Goal: Task Accomplishment & Management: Manage account settings

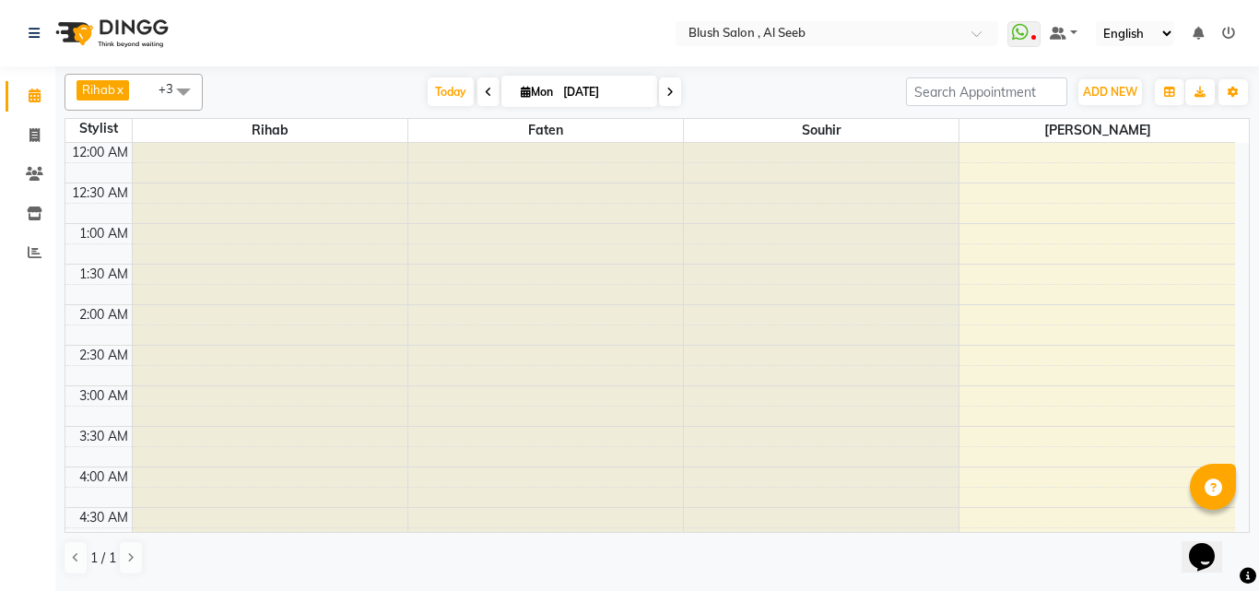
scroll to position [856, 0]
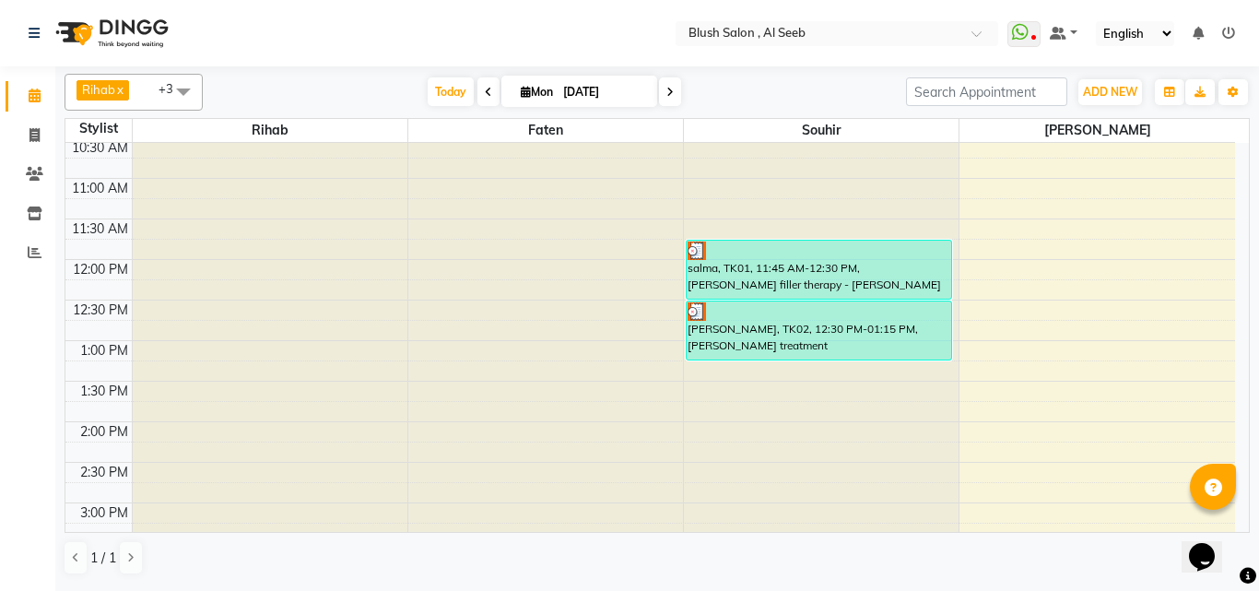
click at [576, 100] on input "[DATE]" at bounding box center [604, 92] width 92 height 28
select select "9"
select select "2025"
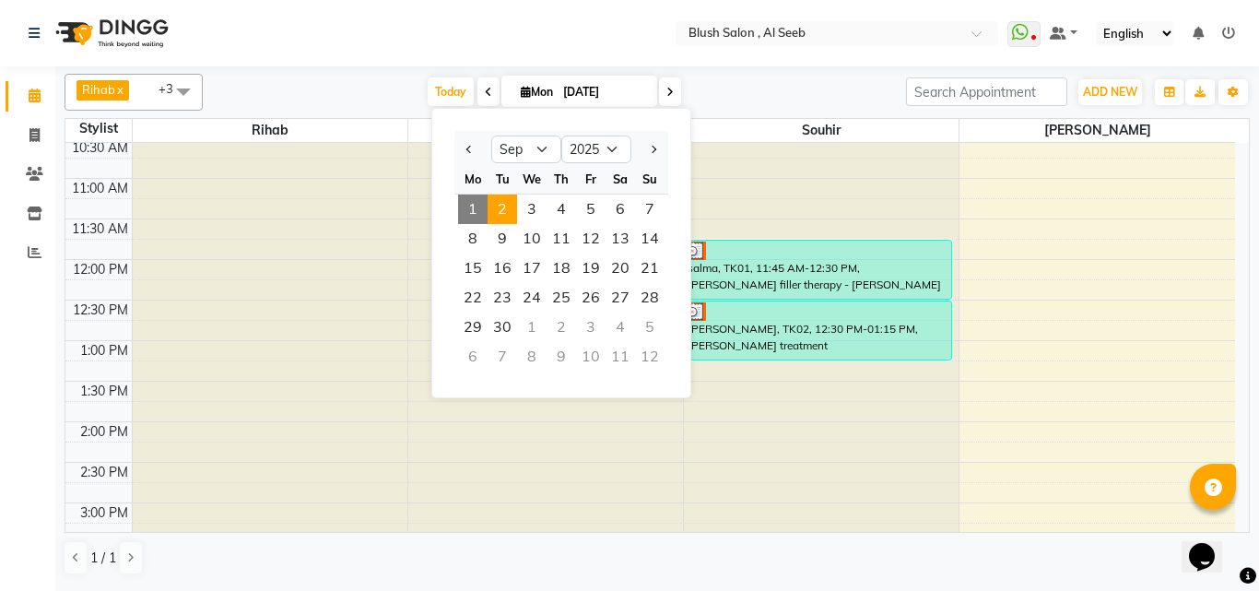
click at [511, 205] on span "2" at bounding box center [502, 209] width 29 height 29
type input "02-09-2025"
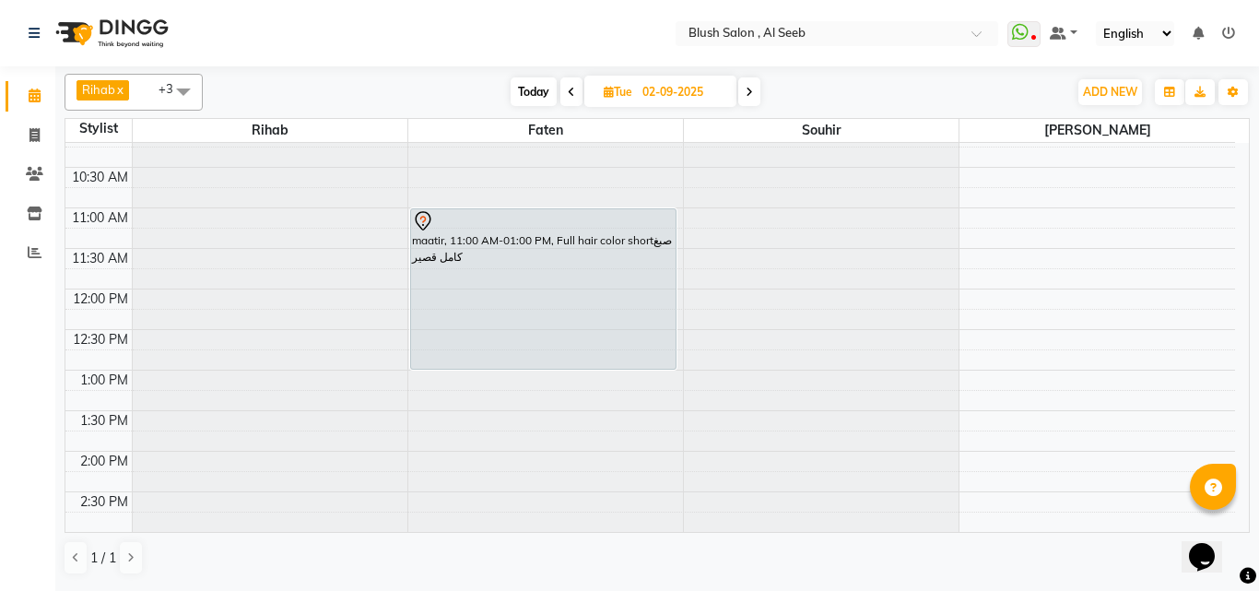
scroll to position [919, 0]
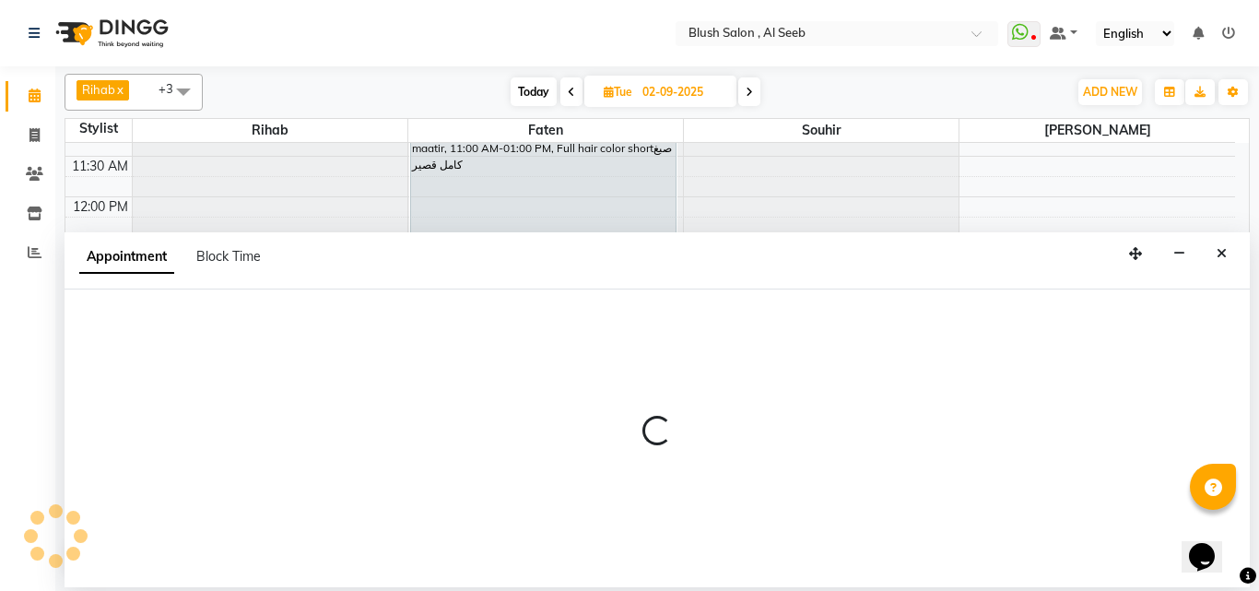
select select "40671"
select select "tentative"
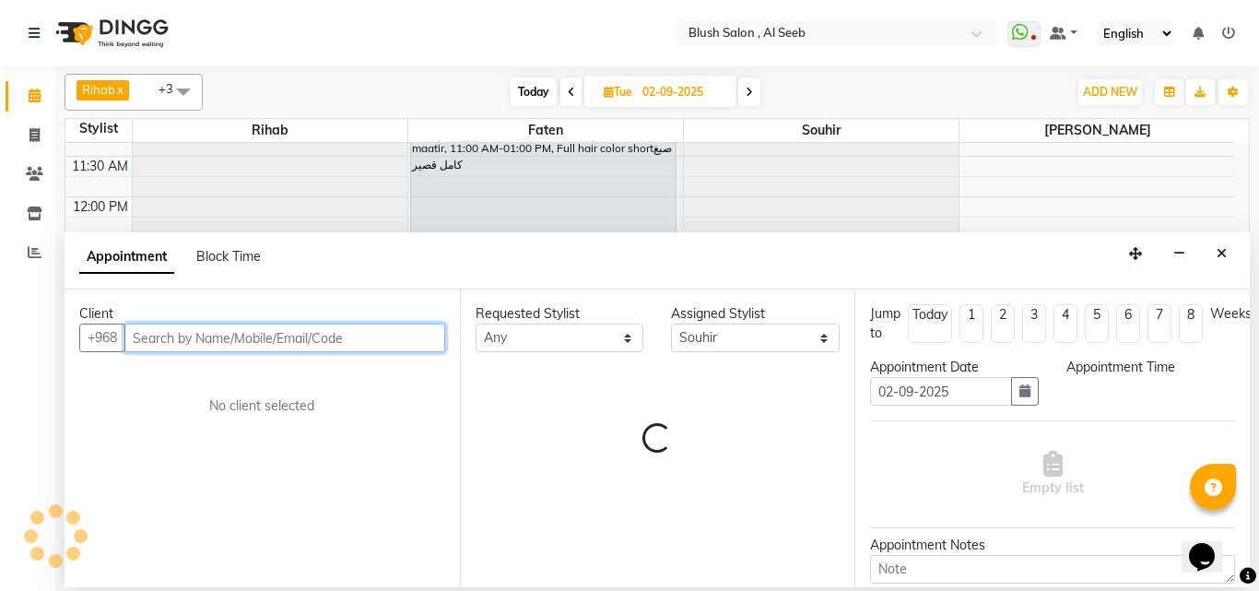
select select "840"
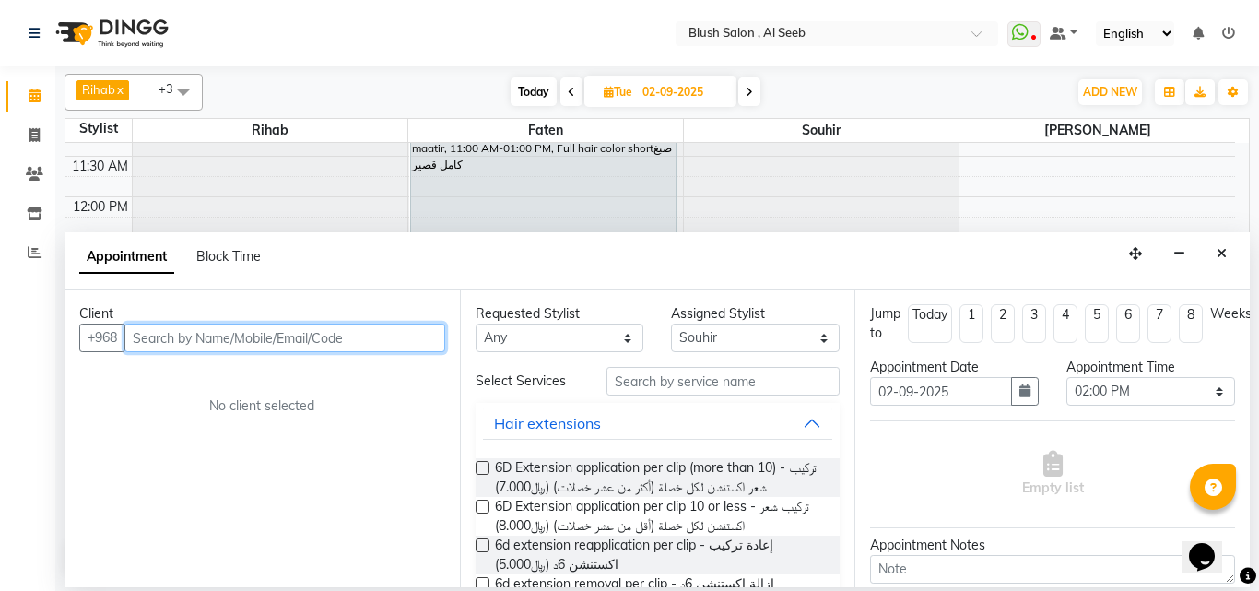
click at [371, 341] on input "text" at bounding box center [284, 338] width 321 height 29
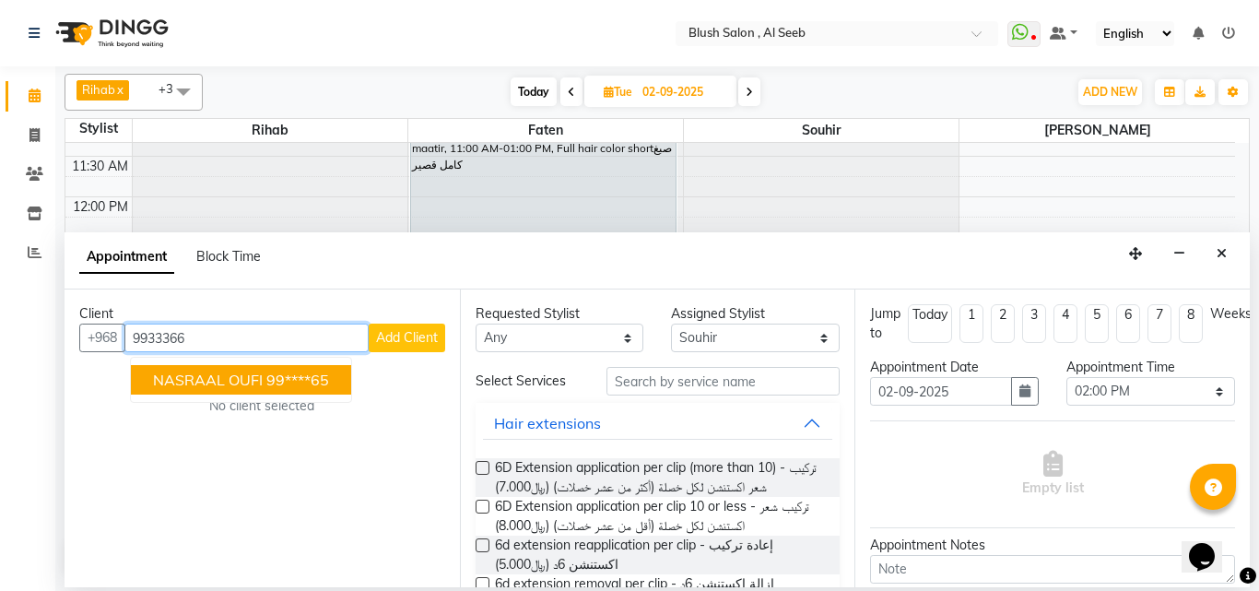
click at [305, 389] on ngb-highlight "99****65" at bounding box center [297, 380] width 63 height 18
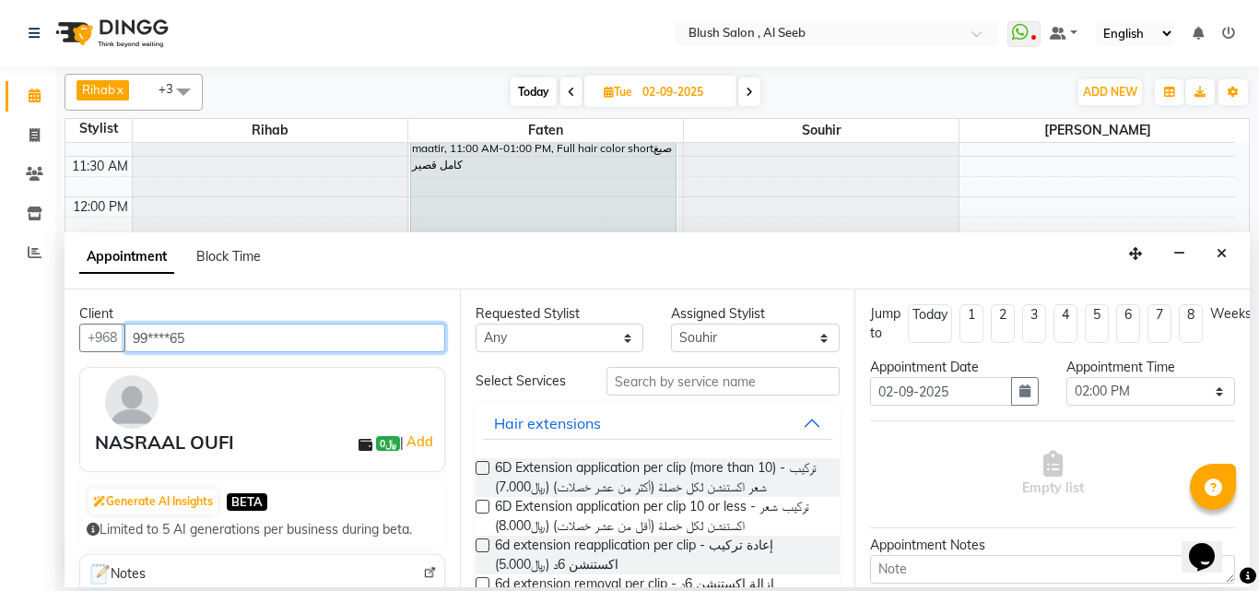
type input "99****65"
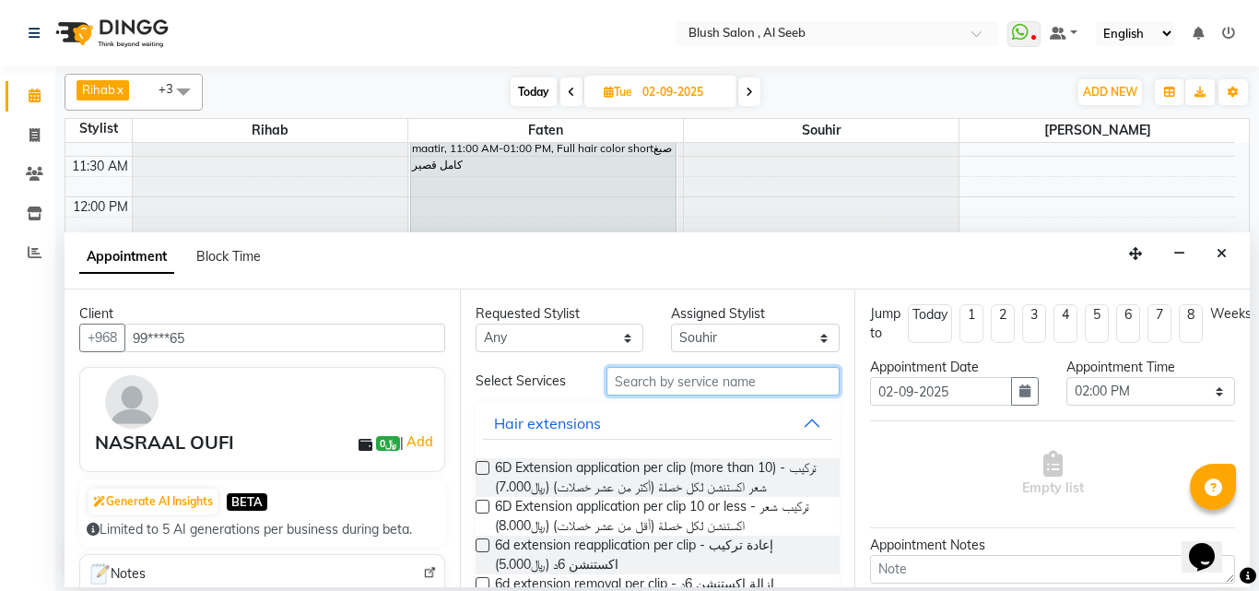
click at [652, 395] on input "text" at bounding box center [724, 381] width 234 height 29
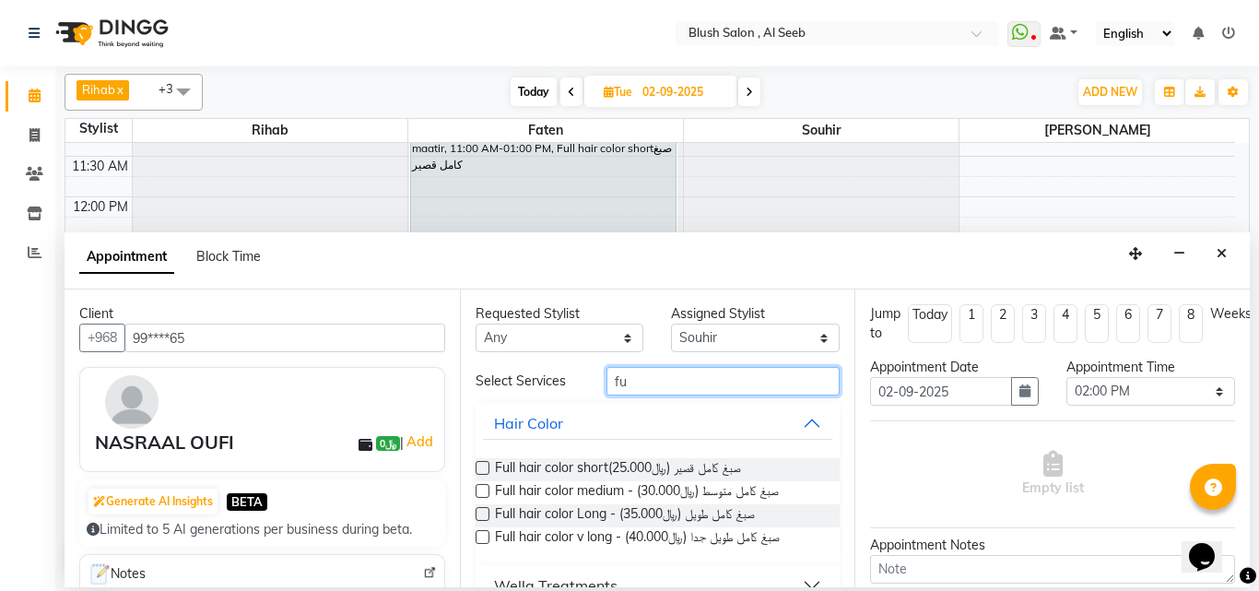
type input "fu"
click at [485, 521] on label at bounding box center [483, 514] width 14 height 14
click at [485, 522] on input "checkbox" at bounding box center [482, 516] width 12 height 12
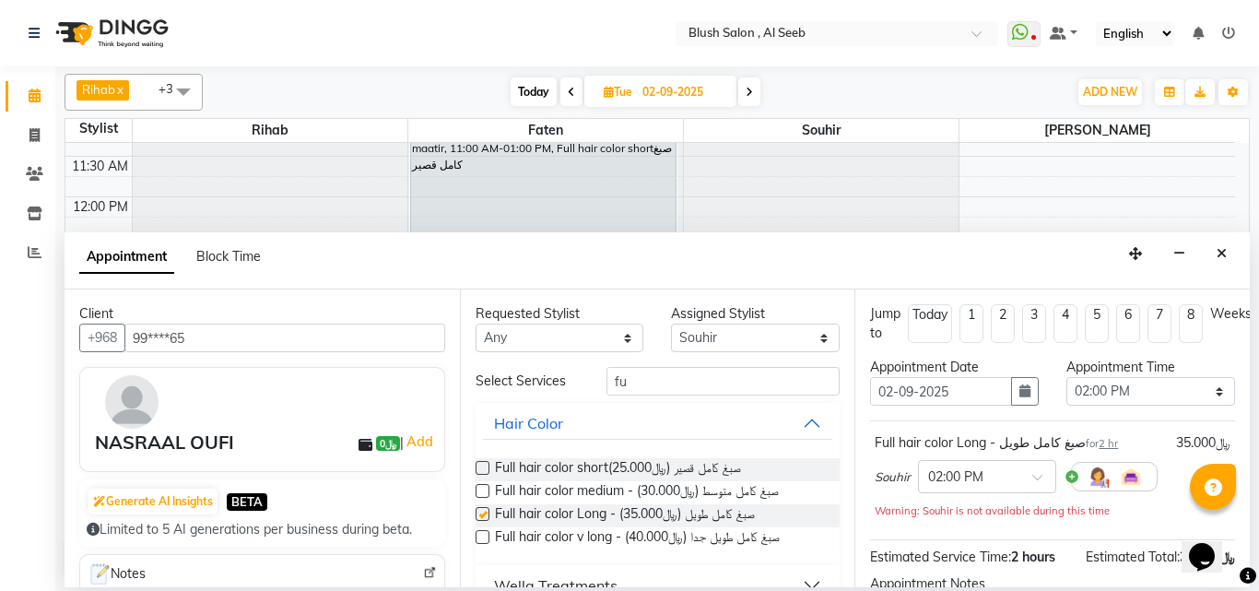
checkbox input "false"
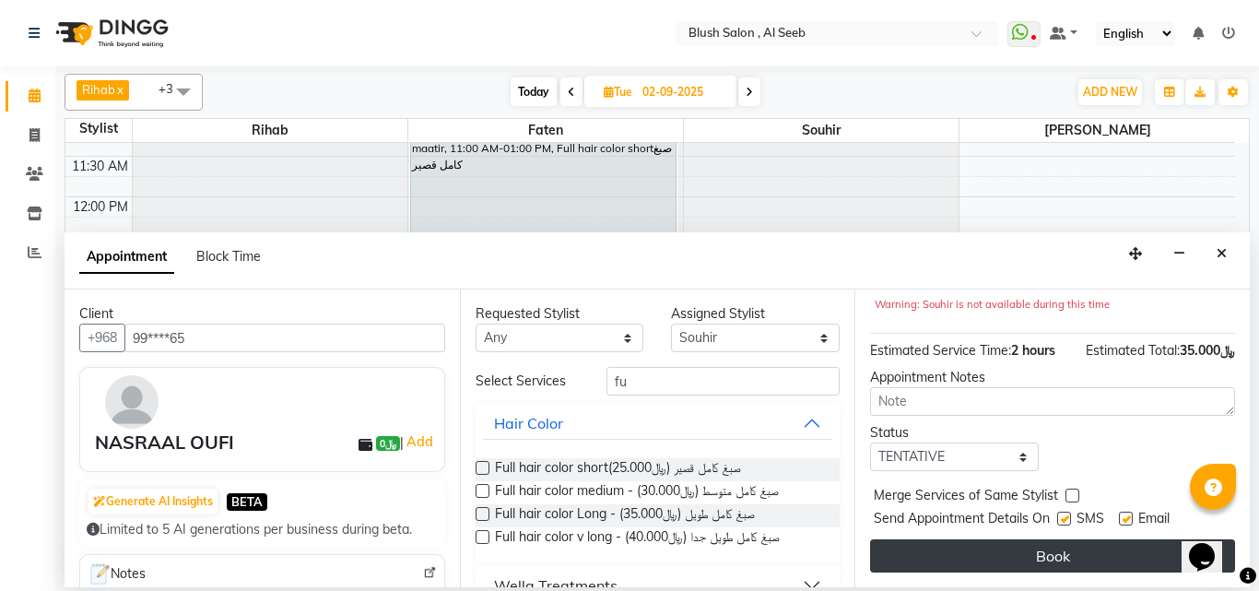
scroll to position [240, 0]
click at [1046, 539] on button "Book" at bounding box center [1052, 555] width 365 height 33
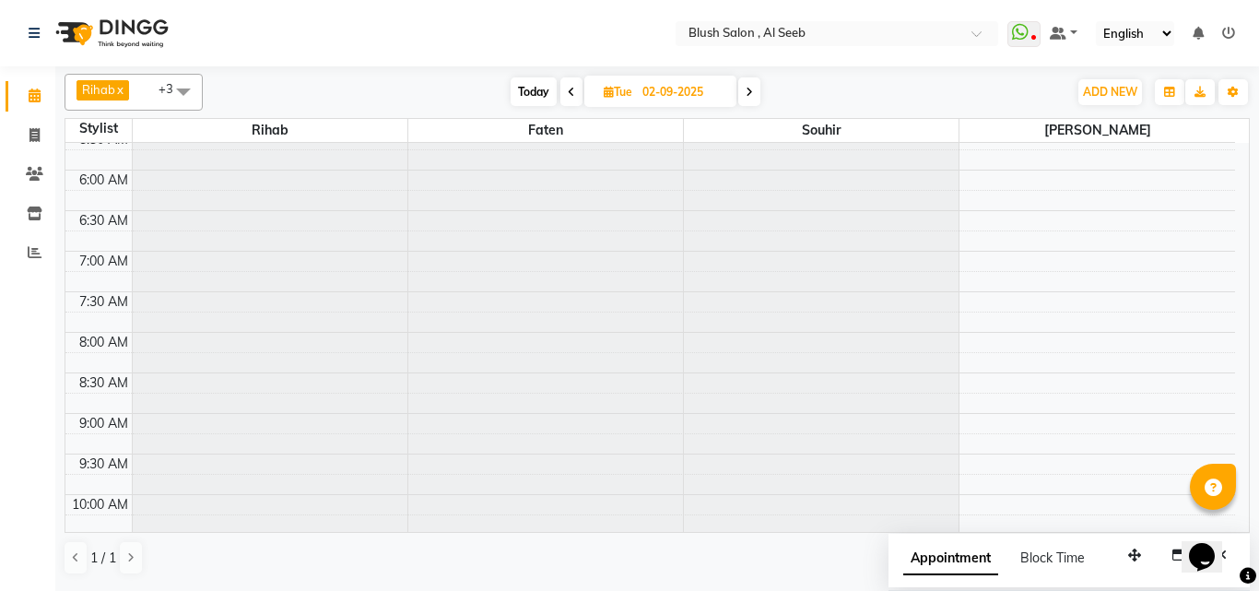
scroll to position [458, 0]
click at [533, 91] on span "Today" at bounding box center [534, 91] width 46 height 29
type input "[DATE]"
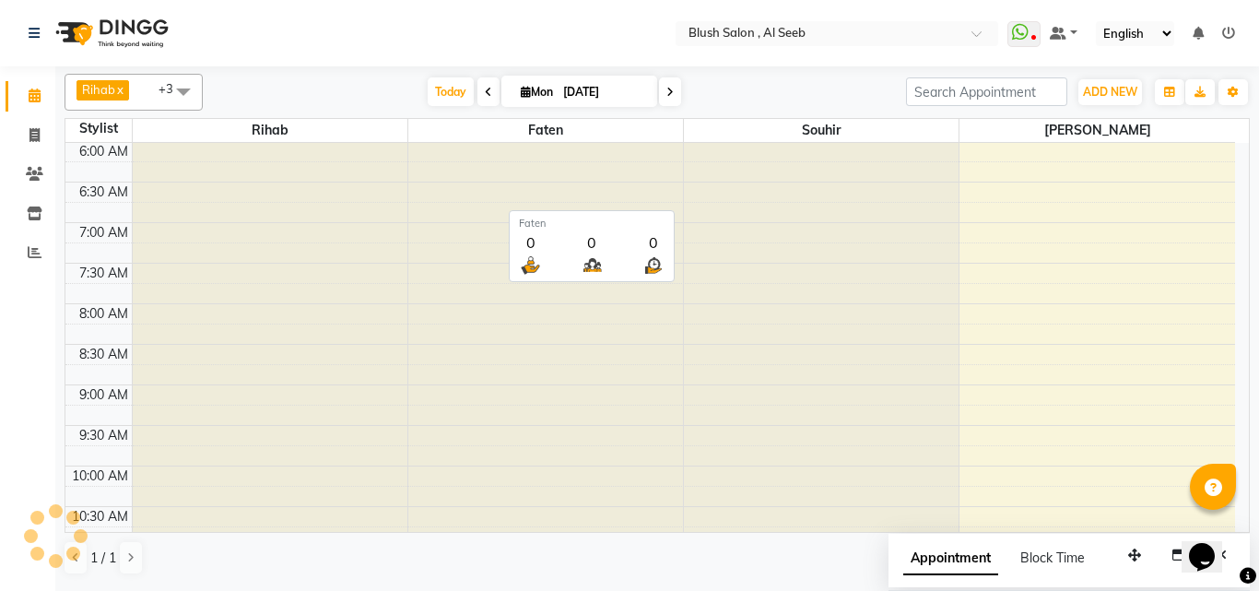
scroll to position [1380, 0]
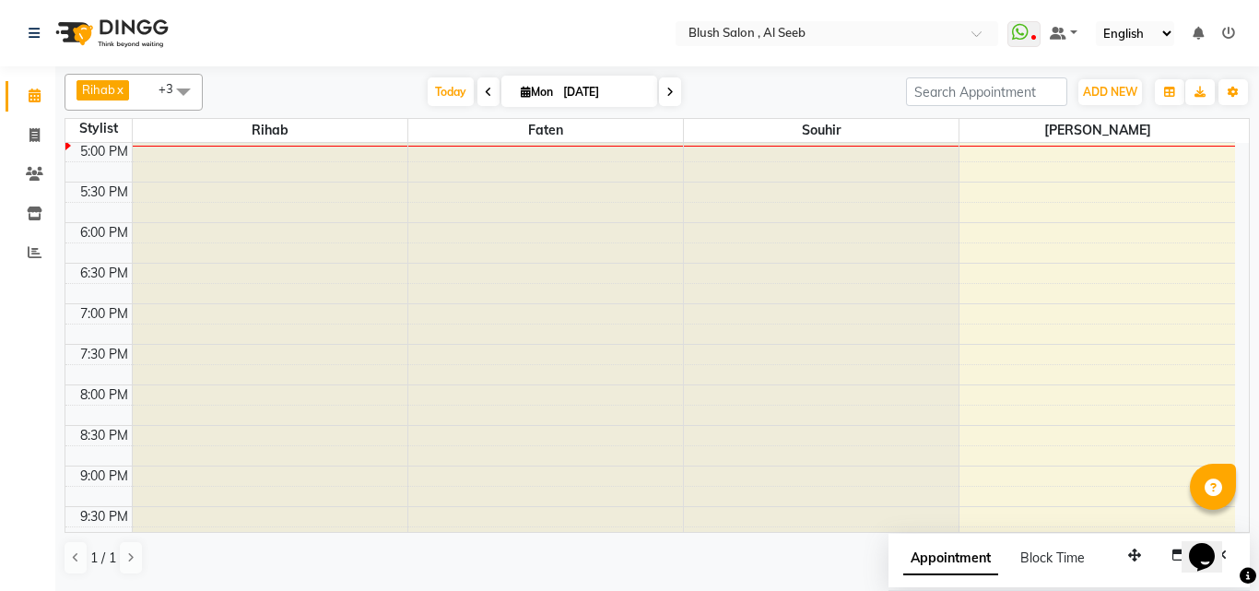
click at [593, 88] on input "[DATE]" at bounding box center [604, 92] width 92 height 28
select select "9"
select select "2025"
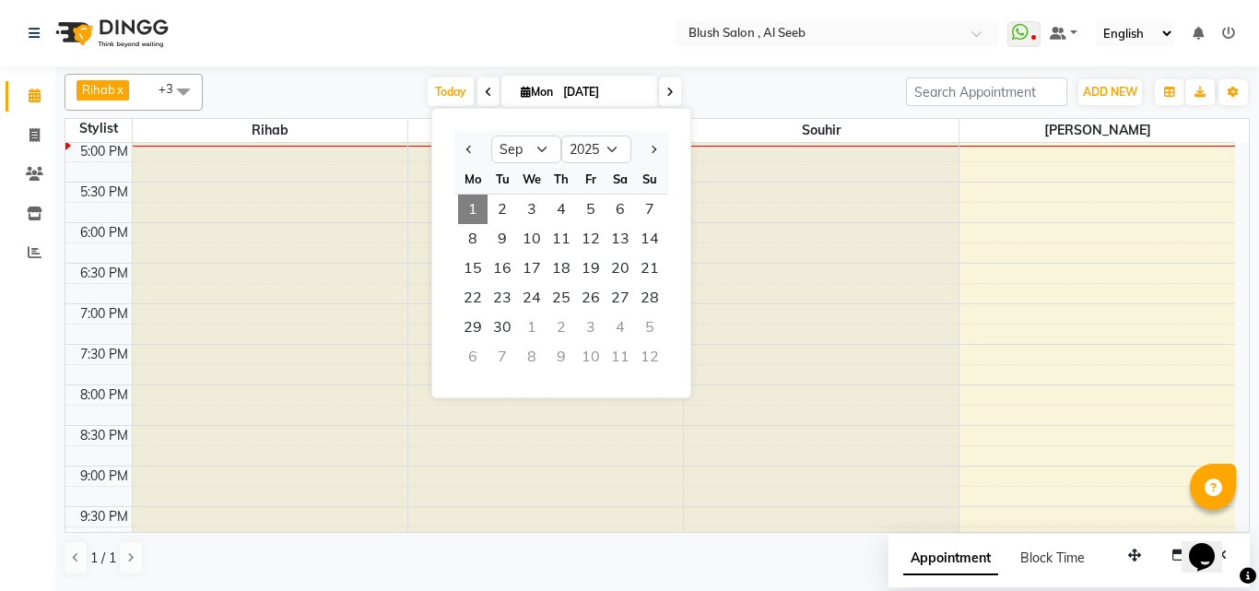
click at [589, 93] on input "[DATE]" at bounding box center [604, 92] width 92 height 28
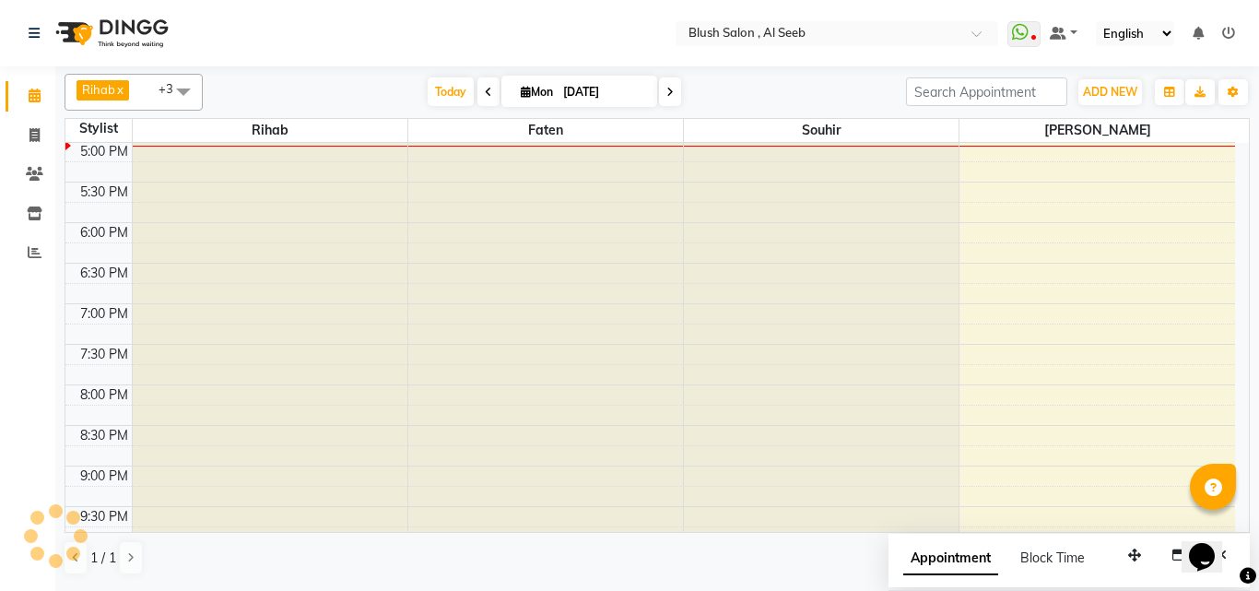
click at [589, 93] on input "[DATE]" at bounding box center [604, 92] width 92 height 28
select select "9"
select select "2025"
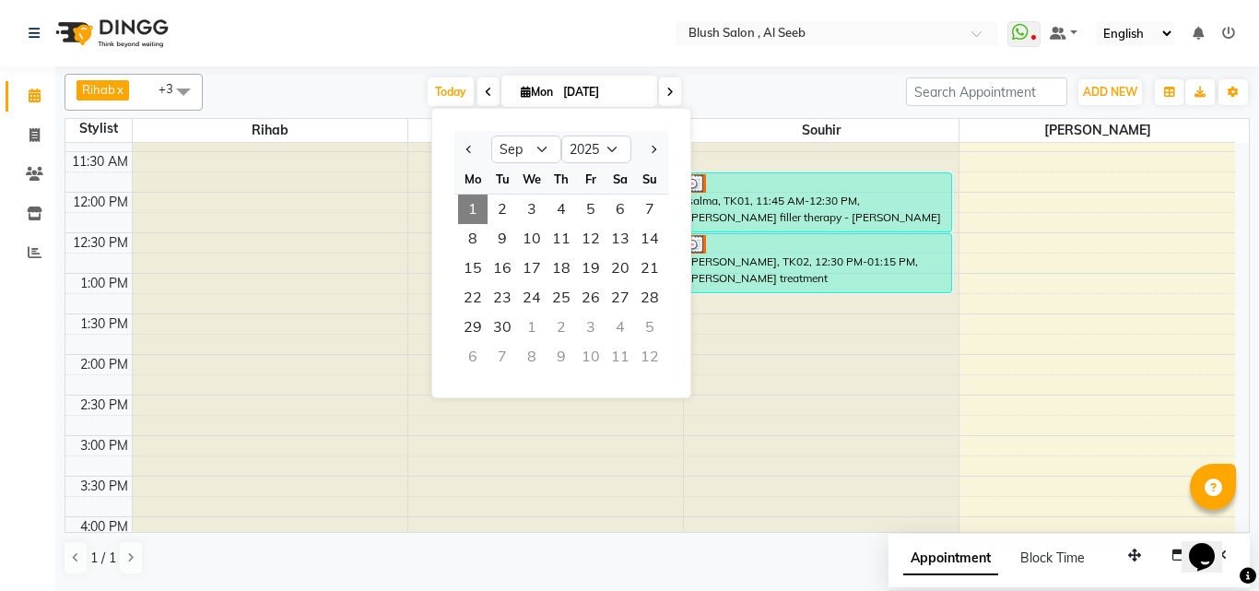
scroll to position [1103, 0]
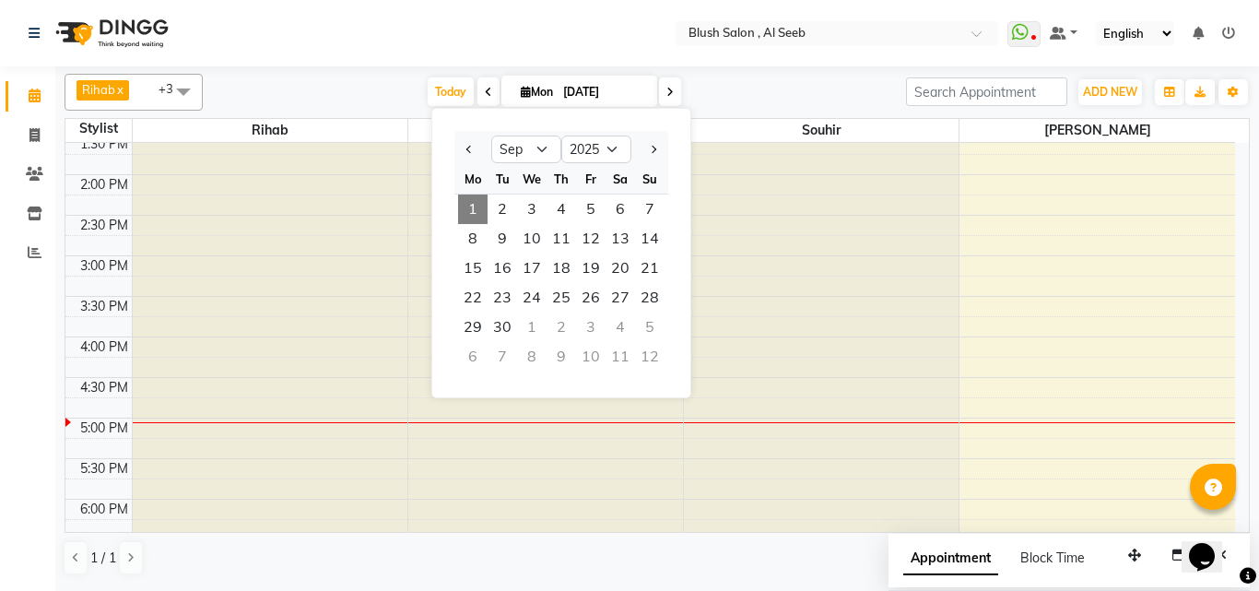
click at [469, 212] on span "1" at bounding box center [472, 209] width 29 height 29
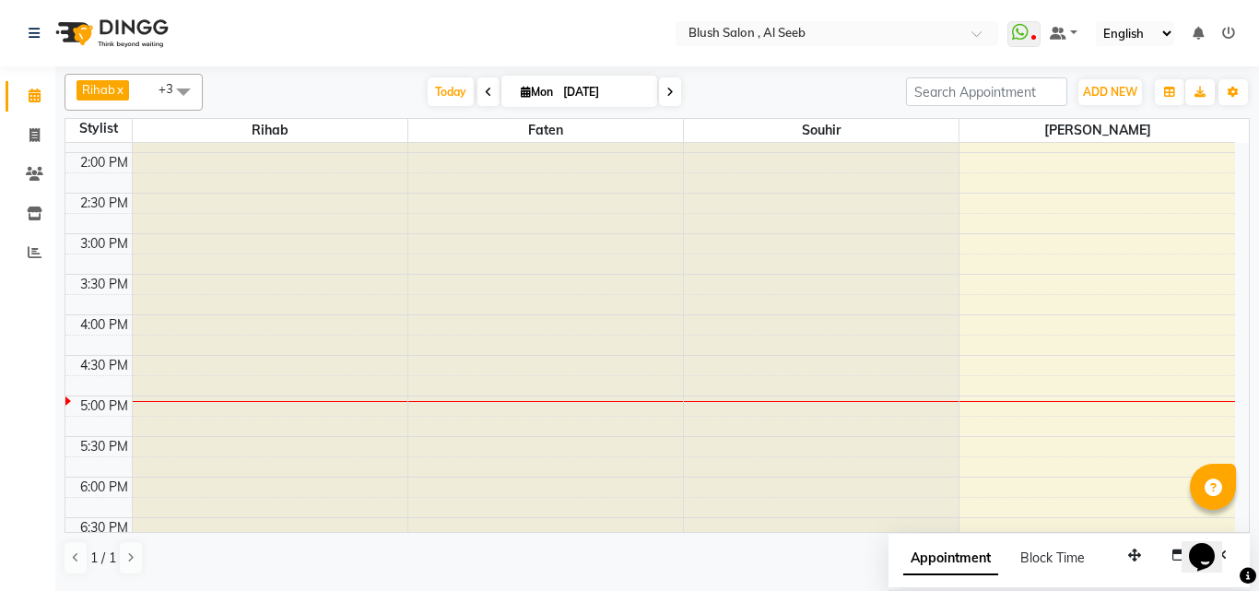
scroll to position [1196, 0]
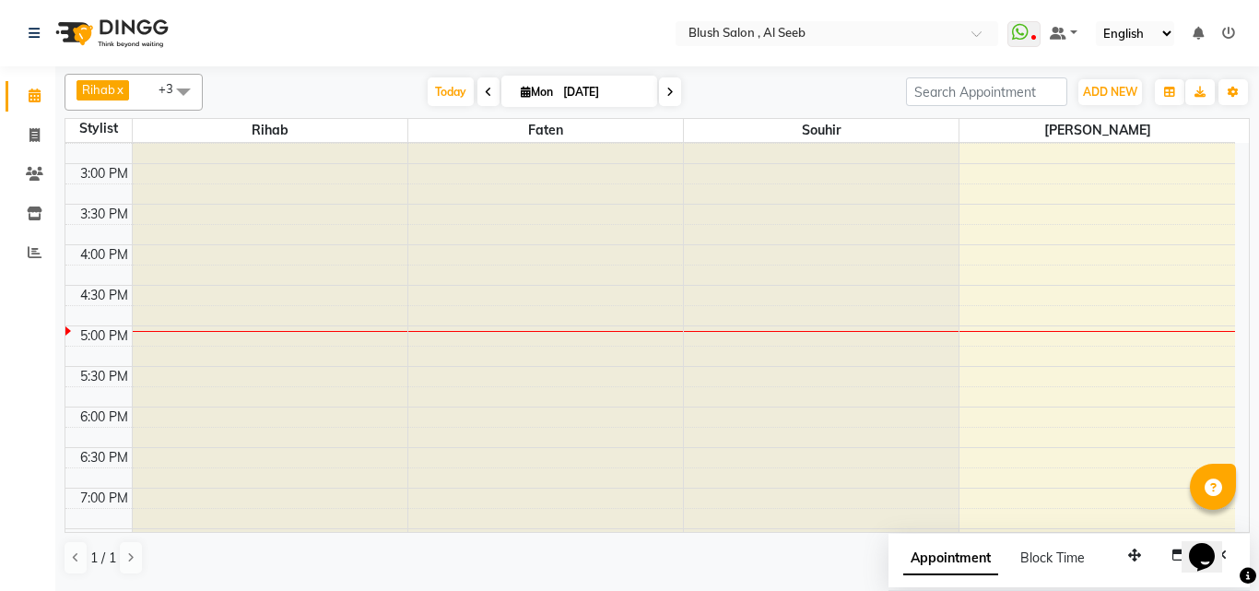
click at [593, 101] on input "[DATE]" at bounding box center [604, 92] width 92 height 28
select select "9"
select select "2025"
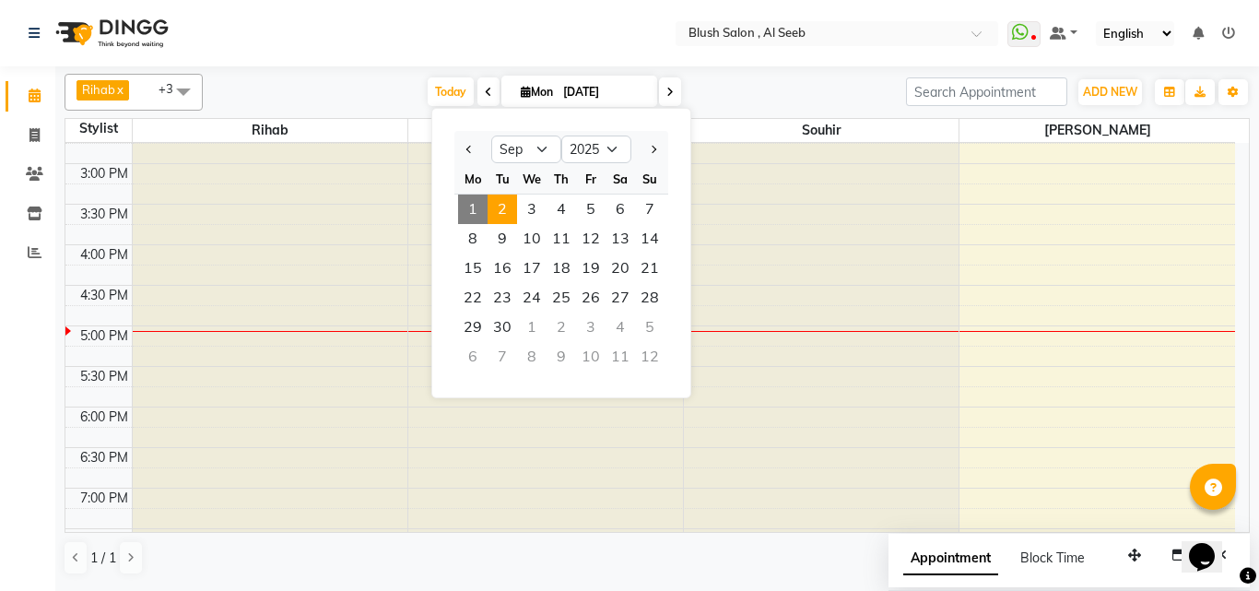
click at [499, 211] on span "2" at bounding box center [502, 209] width 29 height 29
type input "02-09-2025"
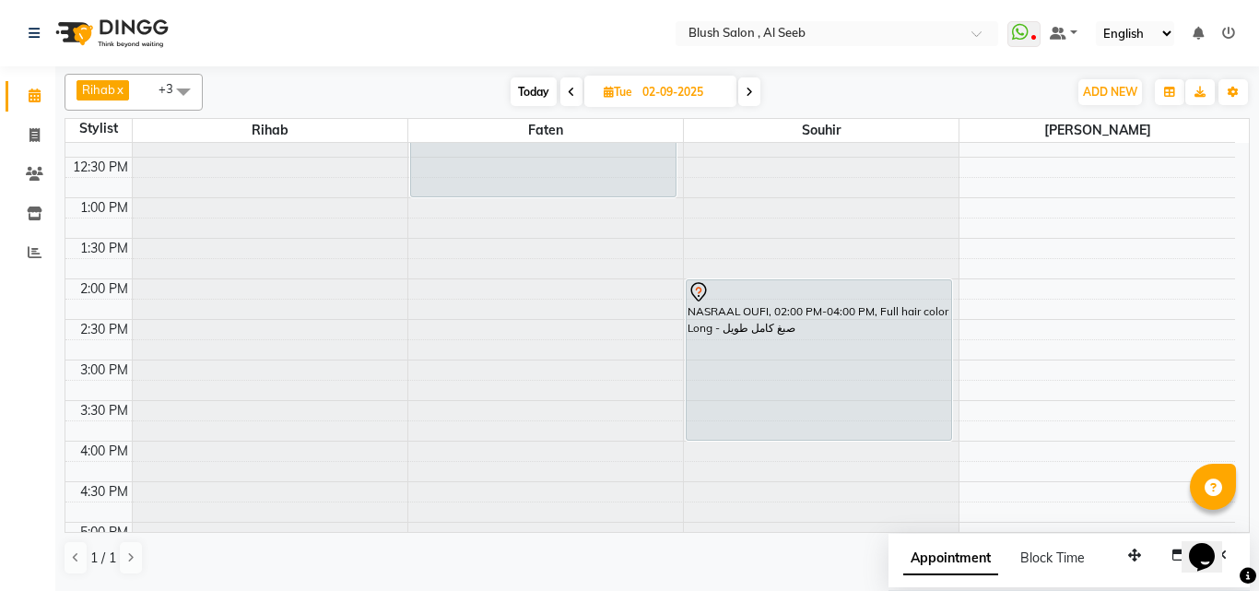
scroll to position [1004, 0]
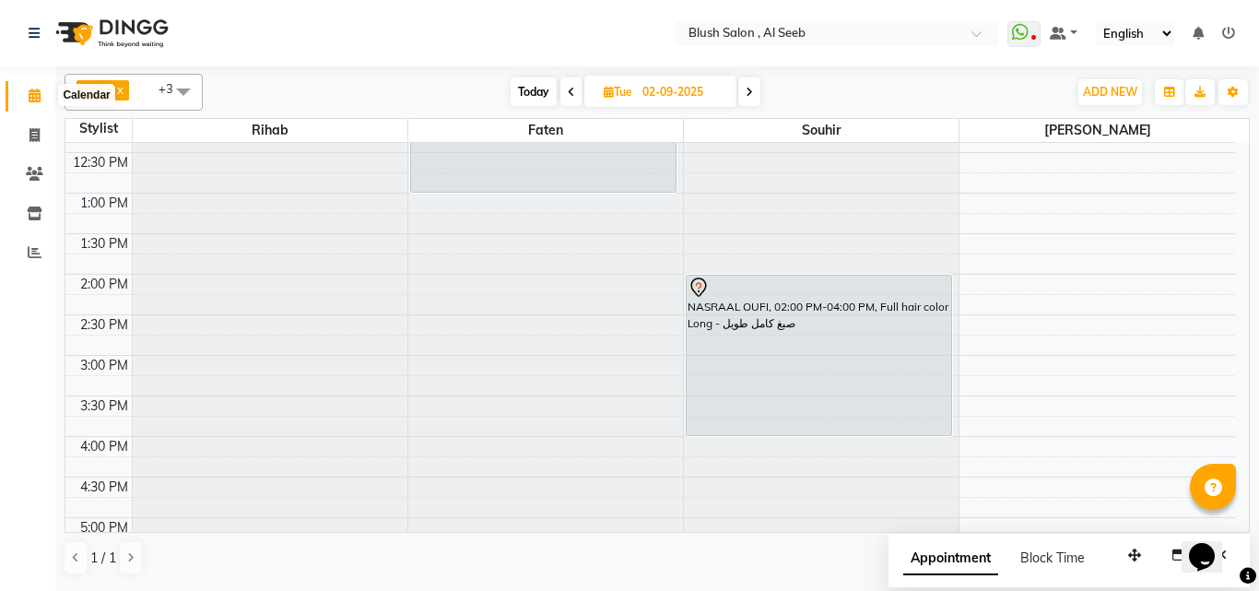
click at [34, 99] on icon at bounding box center [35, 95] width 12 height 14
click at [685, 92] on input "02-09-2025" at bounding box center [683, 92] width 92 height 28
select select "9"
select select "2025"
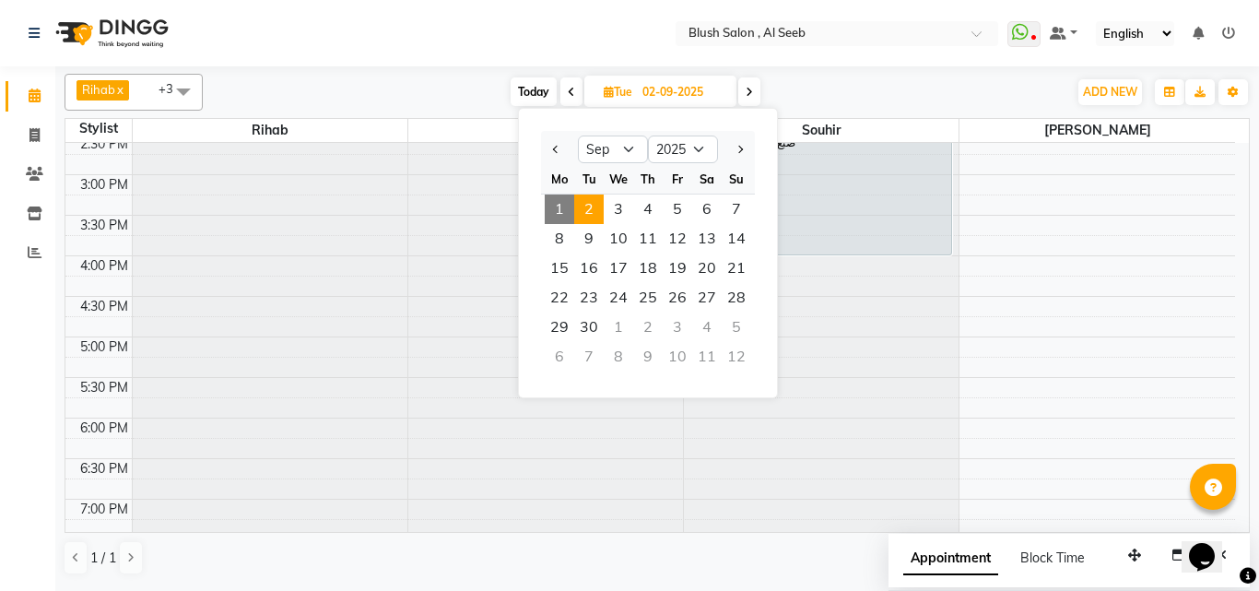
scroll to position [1188, 0]
click at [558, 218] on span "1" at bounding box center [559, 209] width 29 height 29
type input "[DATE]"
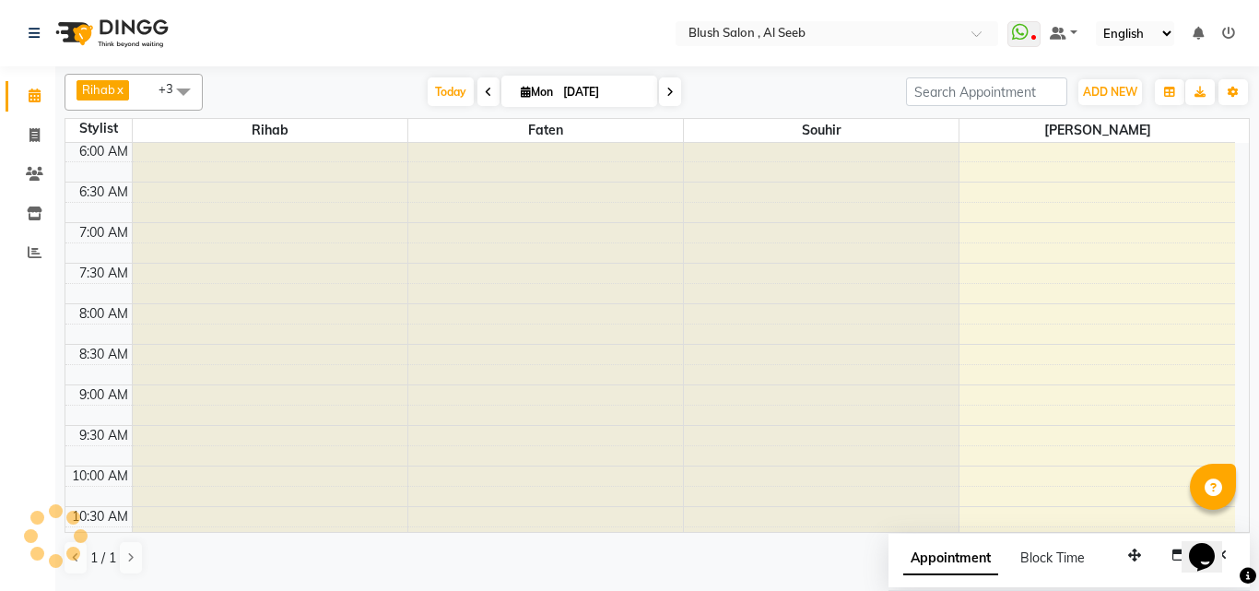
scroll to position [1380, 0]
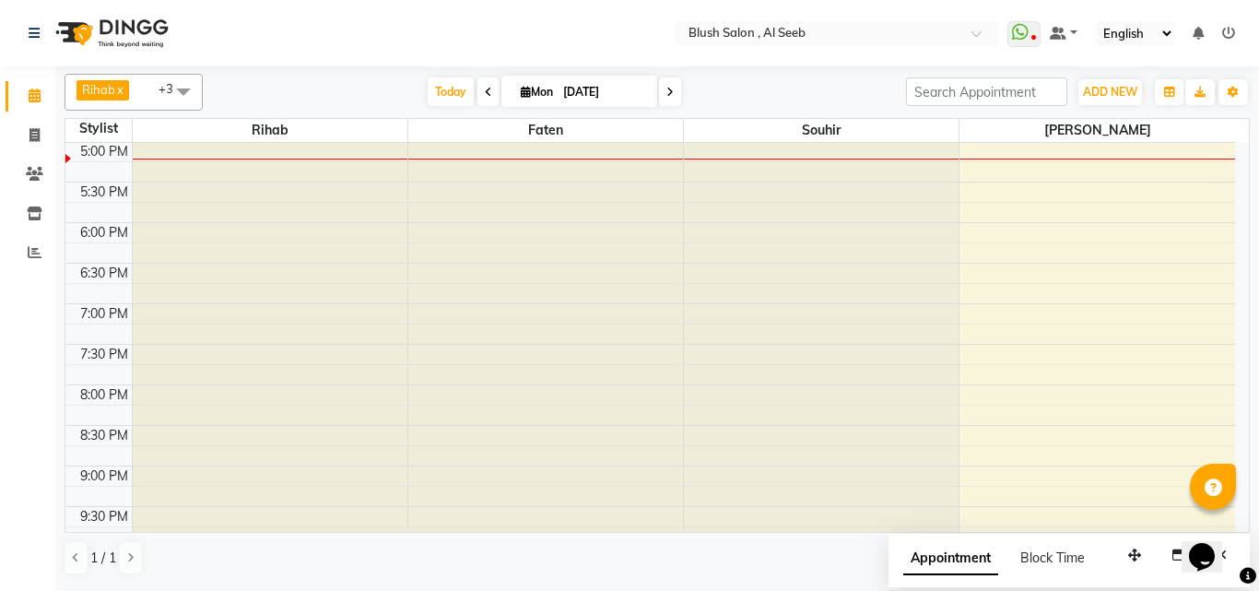
click at [622, 99] on input "[DATE]" at bounding box center [604, 92] width 92 height 28
select select "9"
select select "2025"
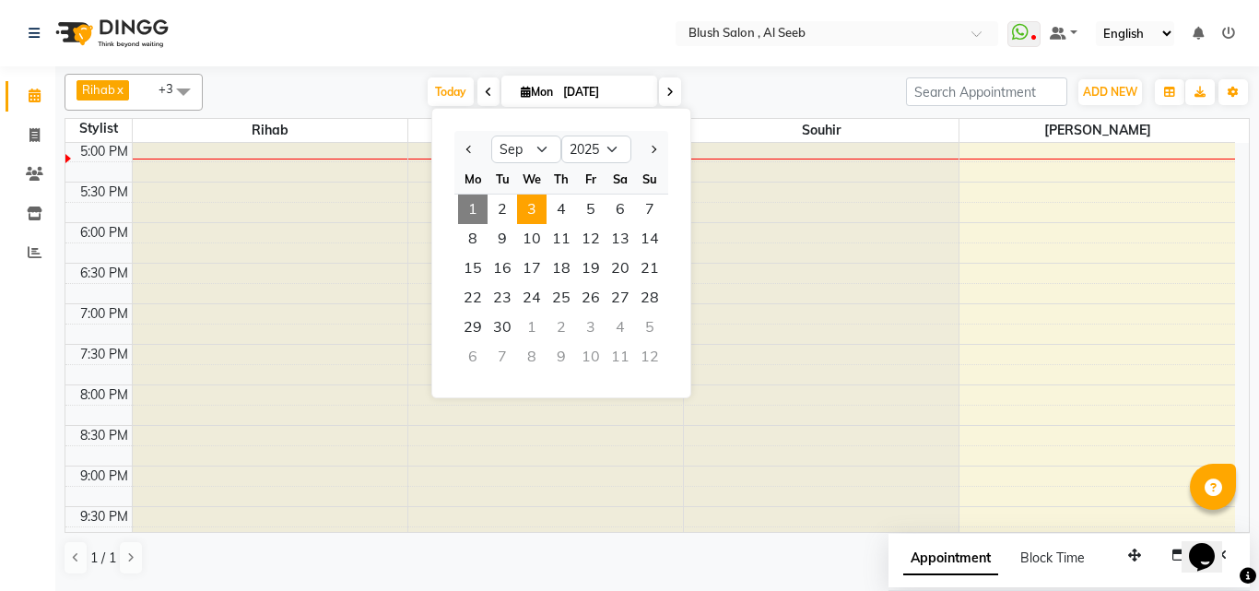
click at [540, 217] on span "3" at bounding box center [531, 209] width 29 height 29
type input "[DATE]"
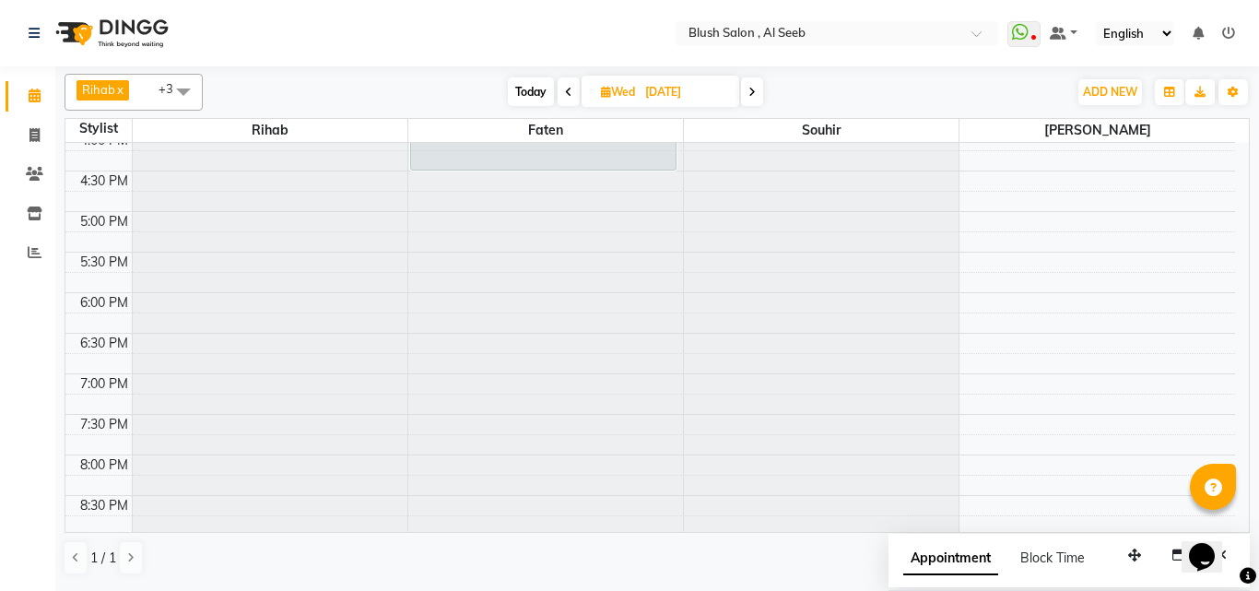
scroll to position [1103, 0]
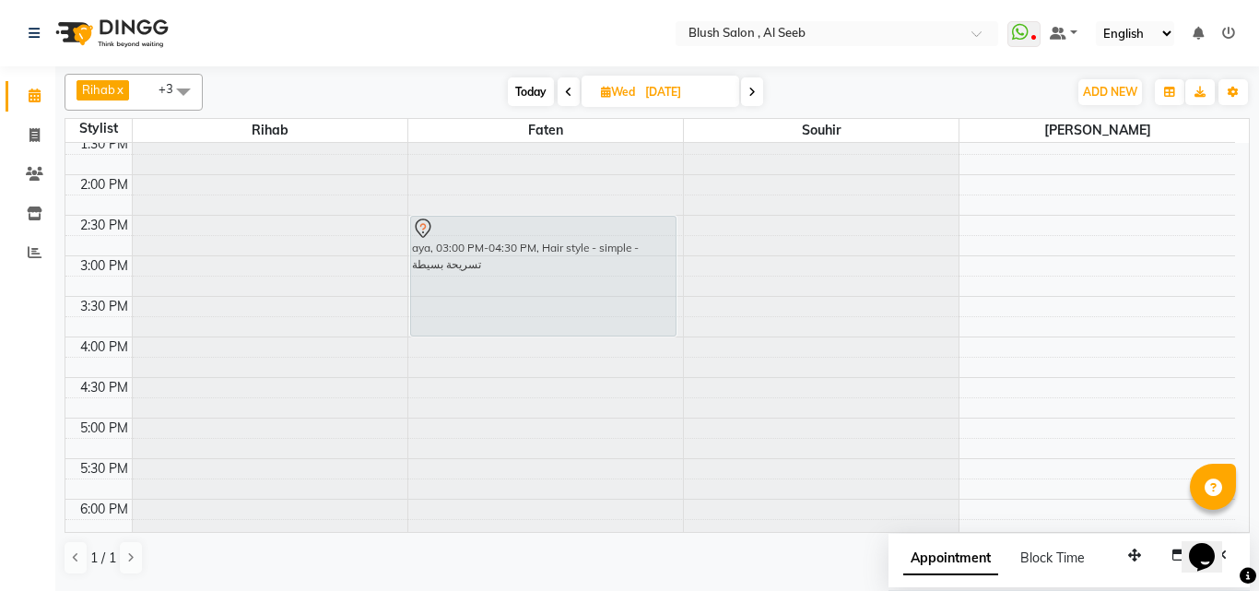
drag, startPoint x: 502, startPoint y: 274, endPoint x: 501, endPoint y: 242, distance: 32.3
click at [502, 240] on div "aya, 03:00 PM-04:30 PM, Hair style - simple - تسريحة بسيطة aya, 03:00 PM-04:30 …" at bounding box center [545, 12] width 275 height 1946
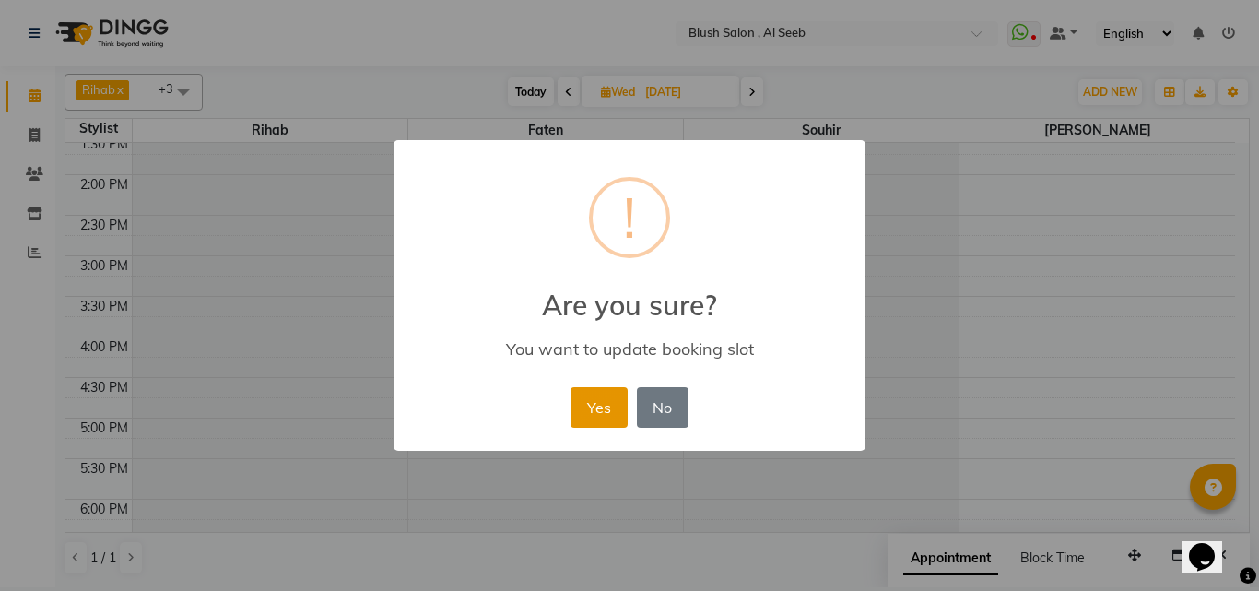
click at [599, 414] on button "Yes" at bounding box center [599, 407] width 56 height 41
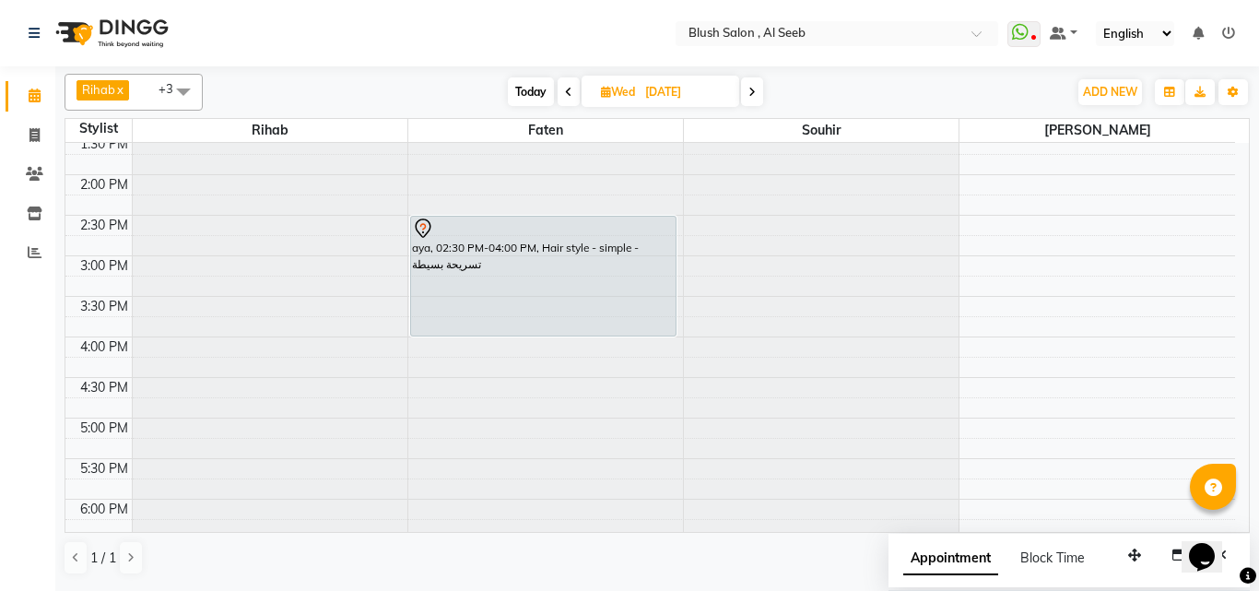
click at [510, 262] on div "aya, 02:30 PM-04:00 PM, Hair style - simple - تسريحة بسيطة" at bounding box center [543, 276] width 265 height 119
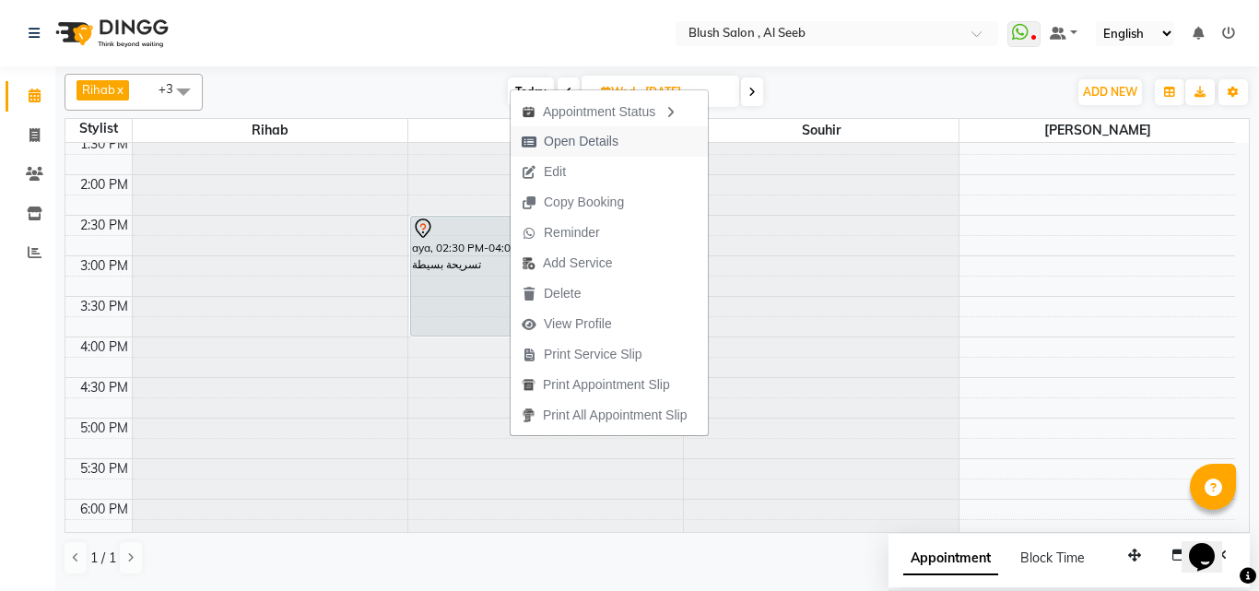
click at [584, 139] on span "Open Details" at bounding box center [581, 141] width 75 height 19
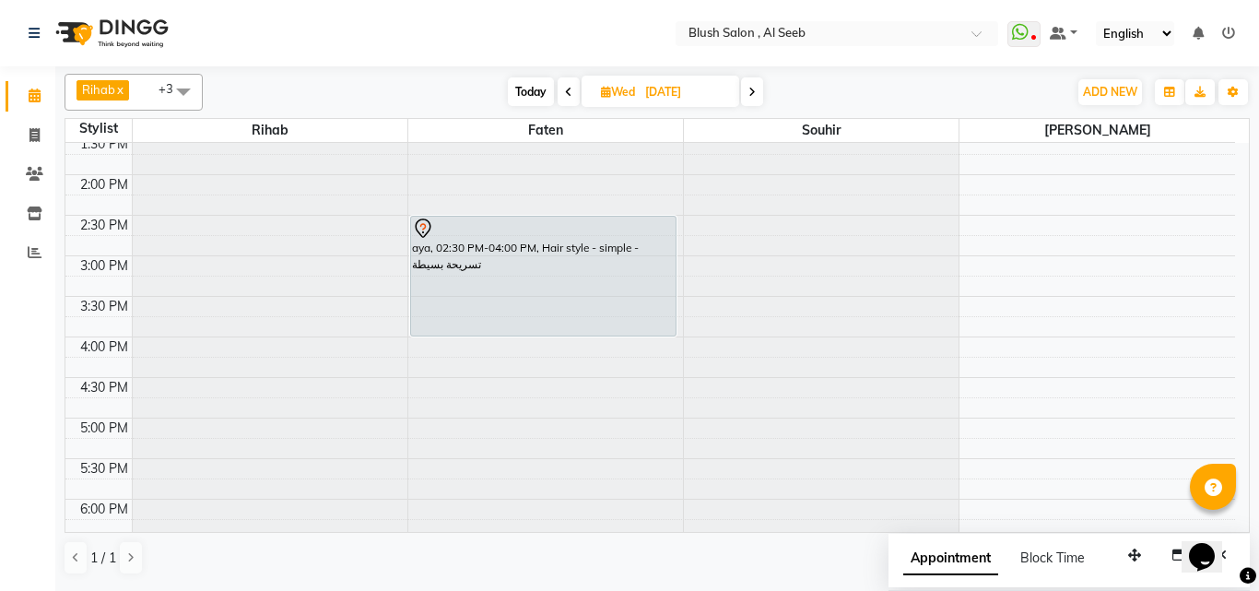
click at [590, 242] on div "aya, 02:30 PM-04:00 PM, Hair style - simple - تسريحة بسيطة" at bounding box center [543, 276] width 265 height 119
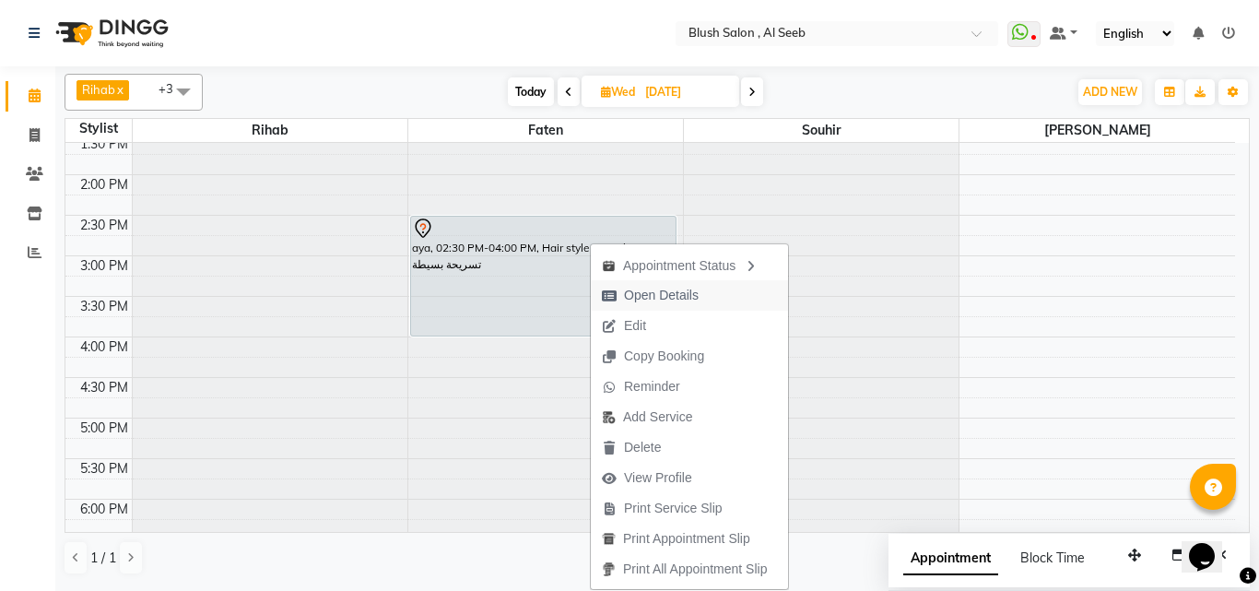
click at [668, 294] on span "Open Details" at bounding box center [661, 295] width 75 height 19
select select "7"
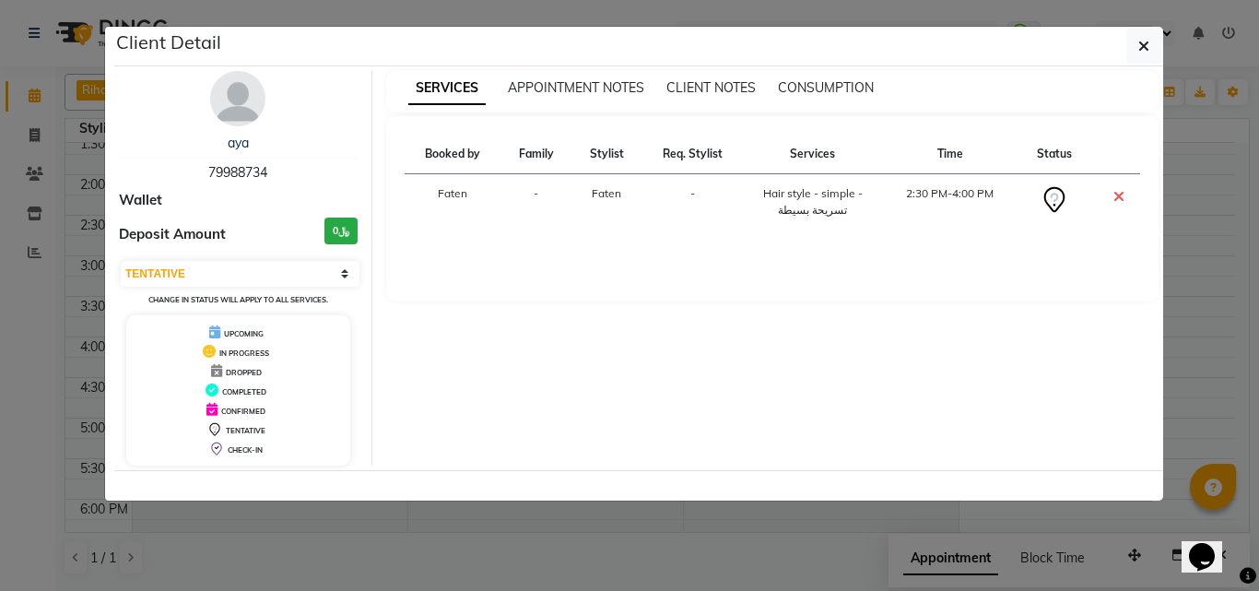
click at [1, 363] on ngb-modal-window "Client Detail aya 79988734 Wallet Deposit Amount ﷼0 Select CONFIRMED TENTATIVE …" at bounding box center [629, 295] width 1259 height 591
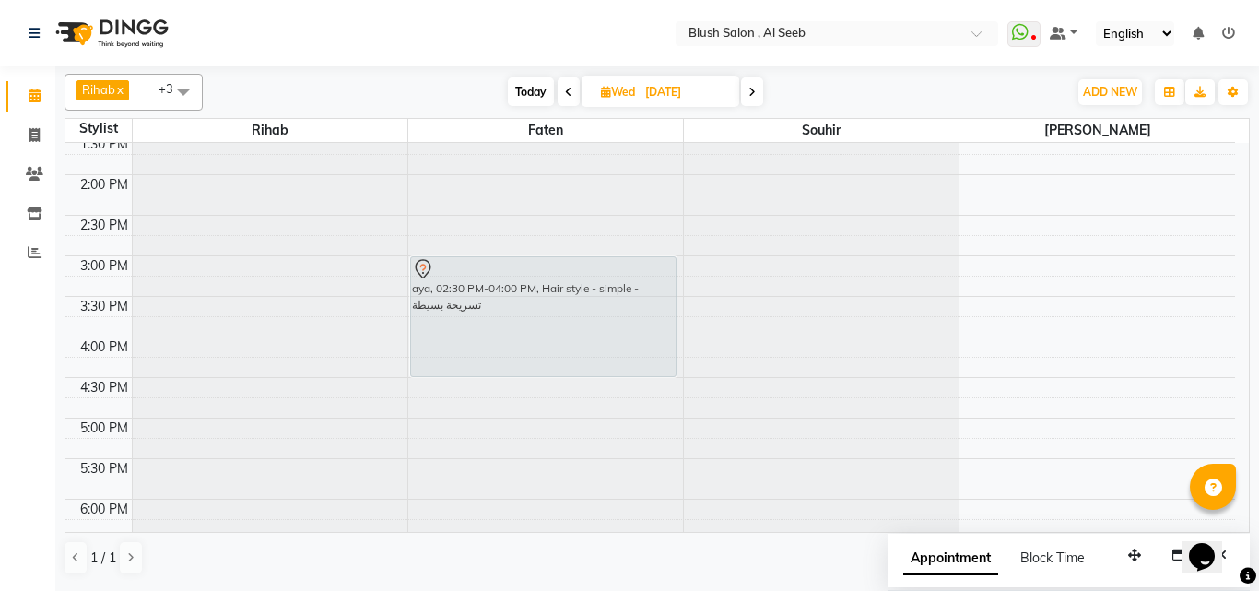
drag, startPoint x: 546, startPoint y: 233, endPoint x: 549, endPoint y: 280, distance: 47.2
click at [549, 280] on div "aya, 02:30 PM-04:00 PM, Hair style - simple - تسريحة بسيطة aya, 02:30 PM-04:00 …" at bounding box center [545, 12] width 275 height 1946
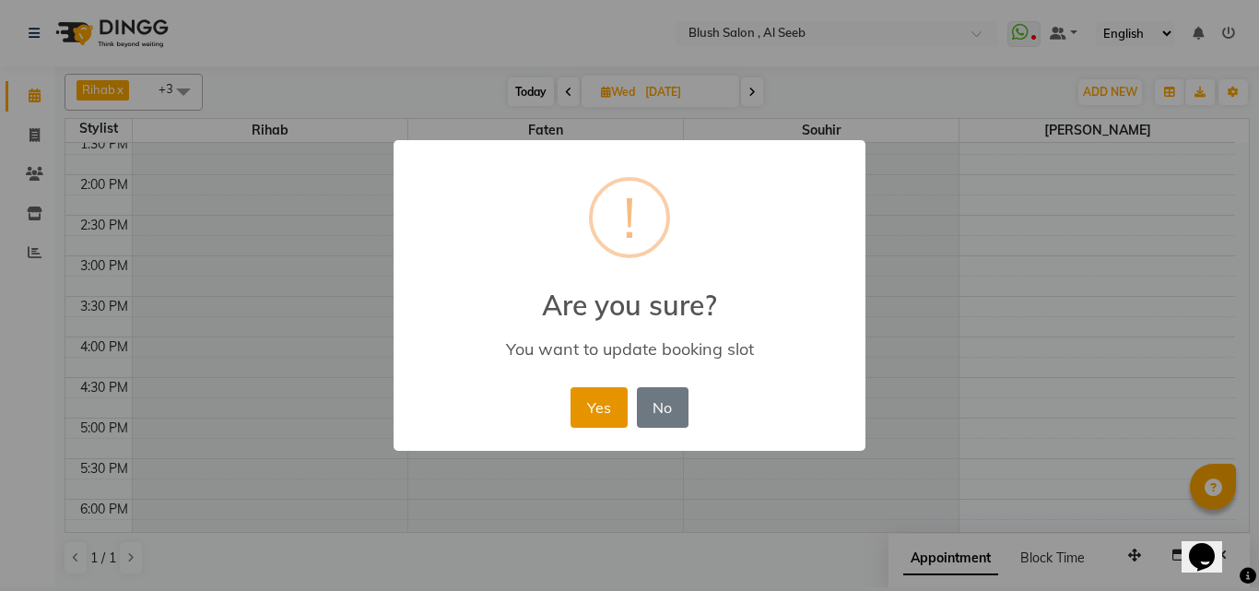
click at [595, 412] on button "Yes" at bounding box center [599, 407] width 56 height 41
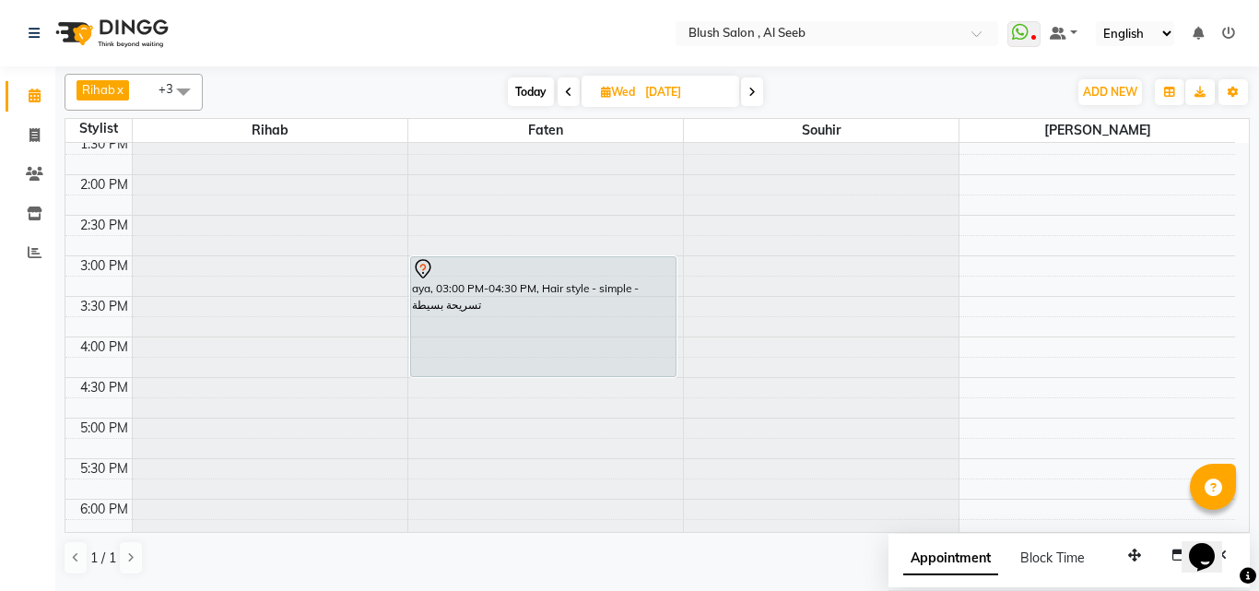
click at [537, 93] on span "Today" at bounding box center [531, 91] width 46 height 29
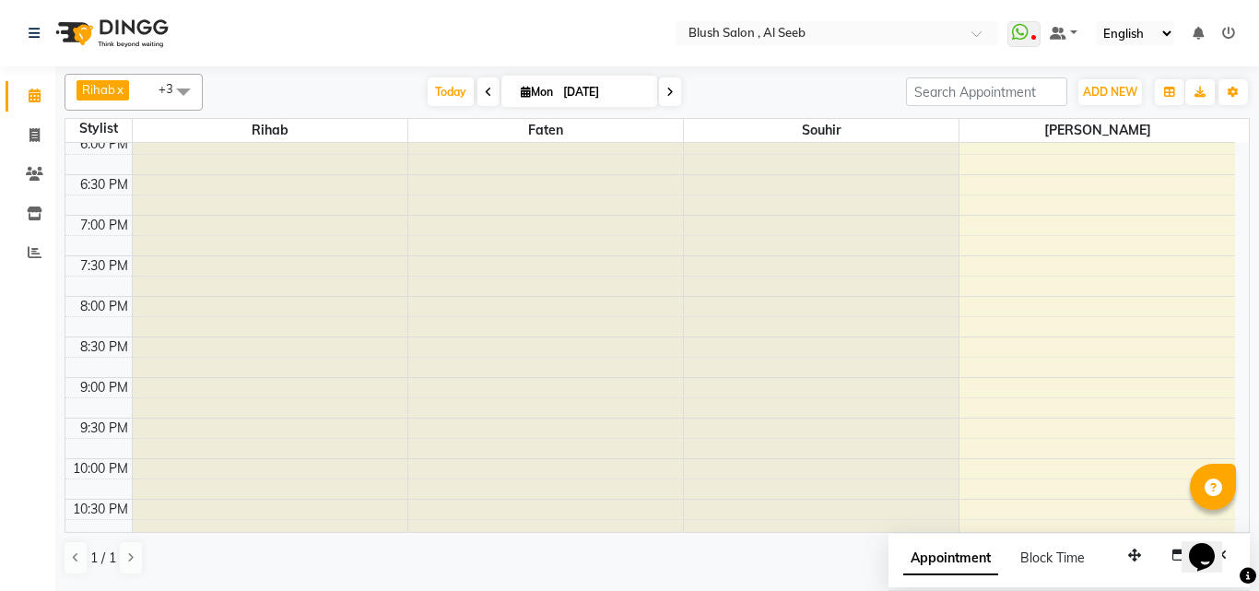
scroll to position [1557, 0]
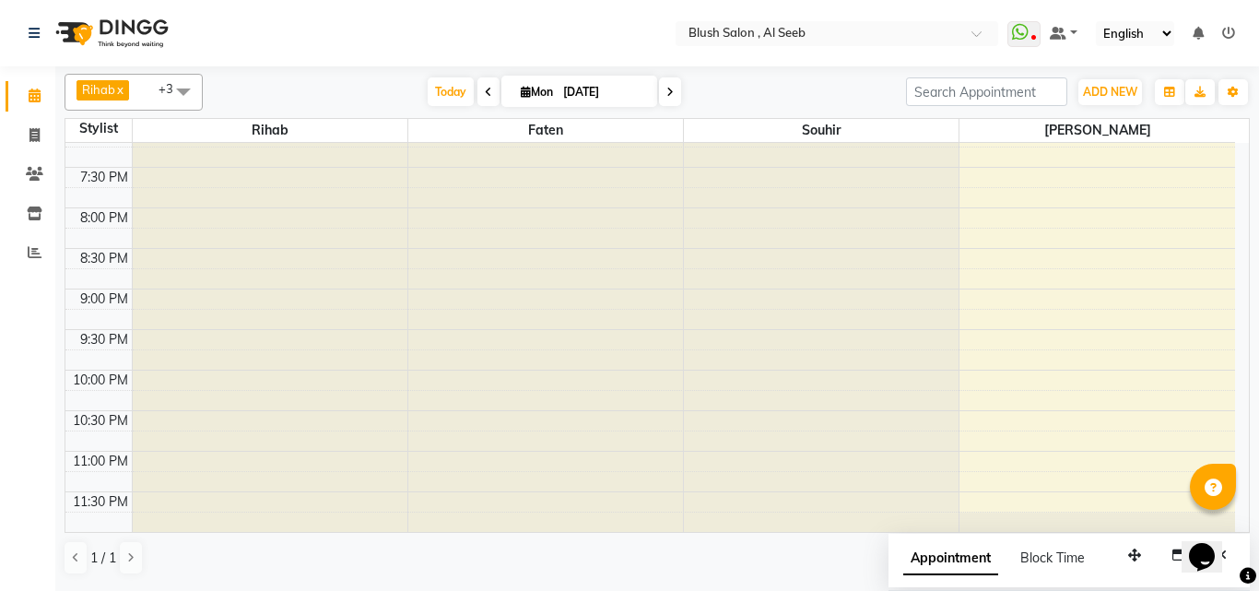
click at [483, 90] on span at bounding box center [489, 91] width 22 height 29
type input "[DATE]"
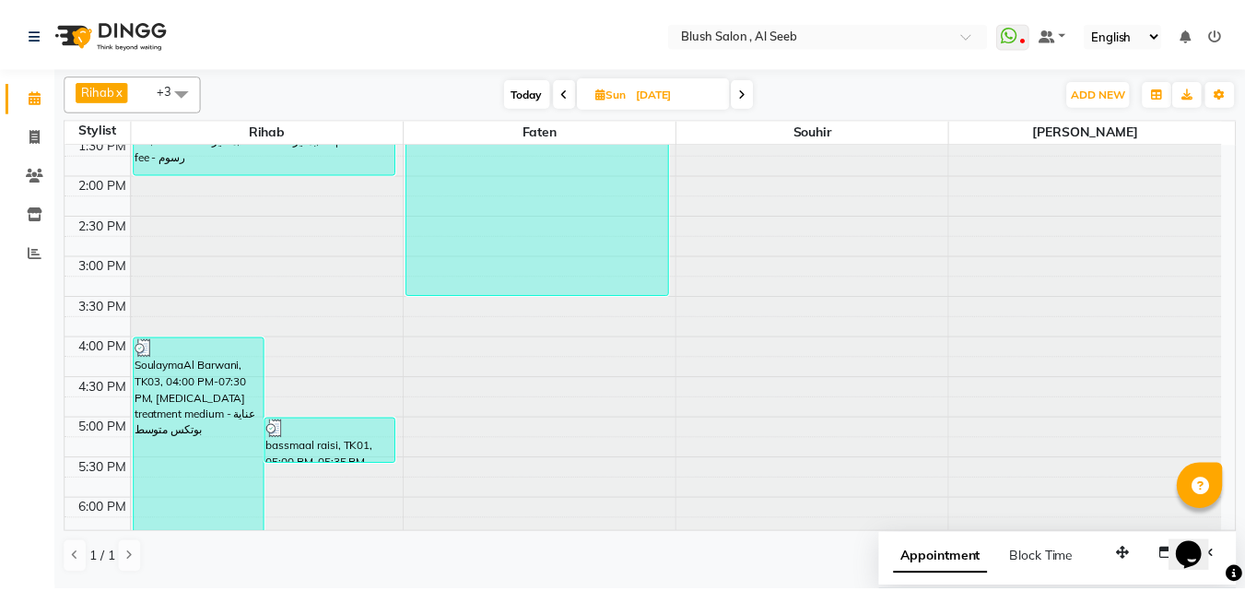
scroll to position [919, 0]
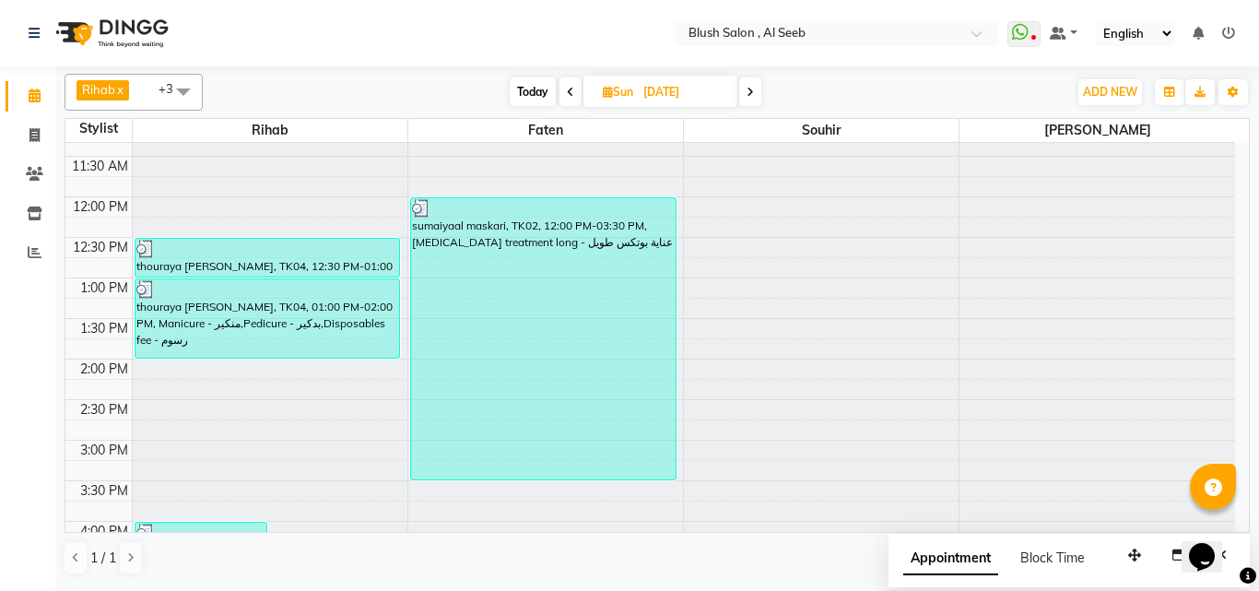
drag, startPoint x: 514, startPoint y: 290, endPoint x: 514, endPoint y: 307, distance: 16.6
click at [515, 291] on div "sumaiyaal maskari, TK02, 12:00 PM-03:30 PM, [MEDICAL_DATA] treatment long - عنا…" at bounding box center [543, 338] width 265 height 281
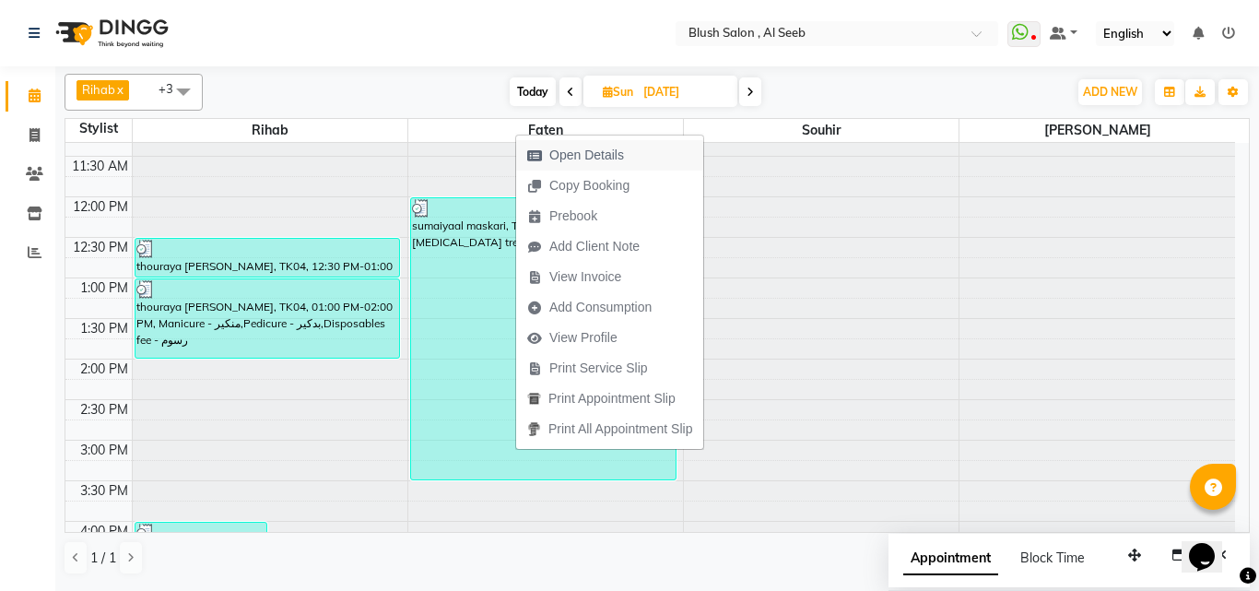
click at [609, 149] on span "Open Details" at bounding box center [586, 155] width 75 height 19
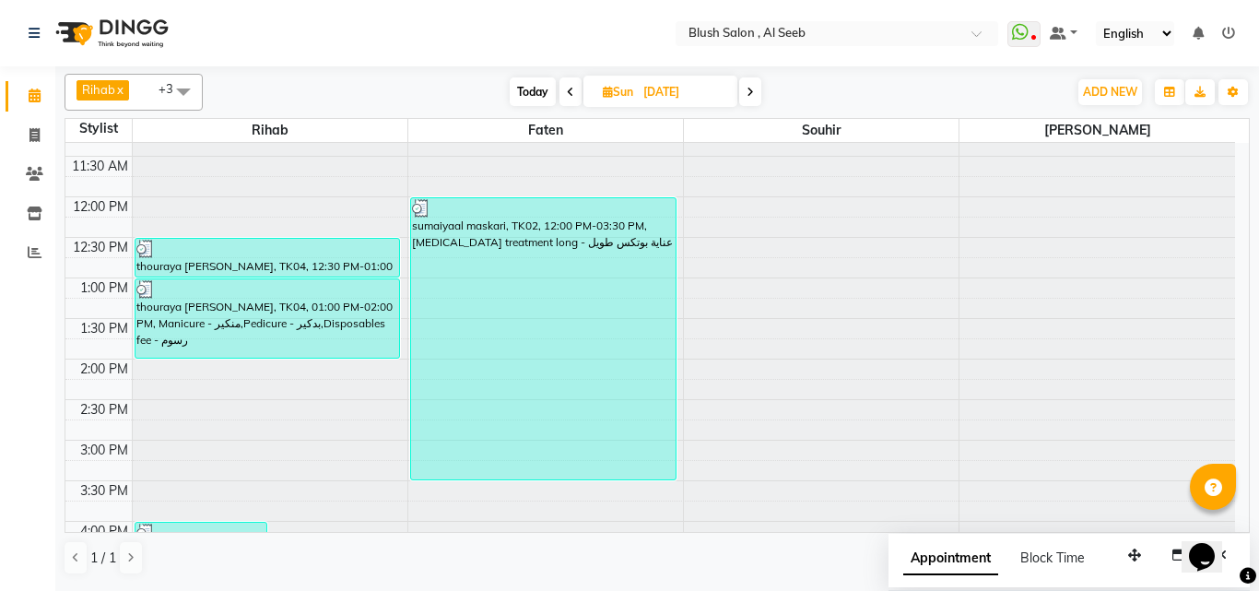
click at [543, 320] on div "sumaiyaal maskari, TK02, 12:00 PM-03:30 PM, [MEDICAL_DATA] treatment long - عنا…" at bounding box center [543, 338] width 265 height 281
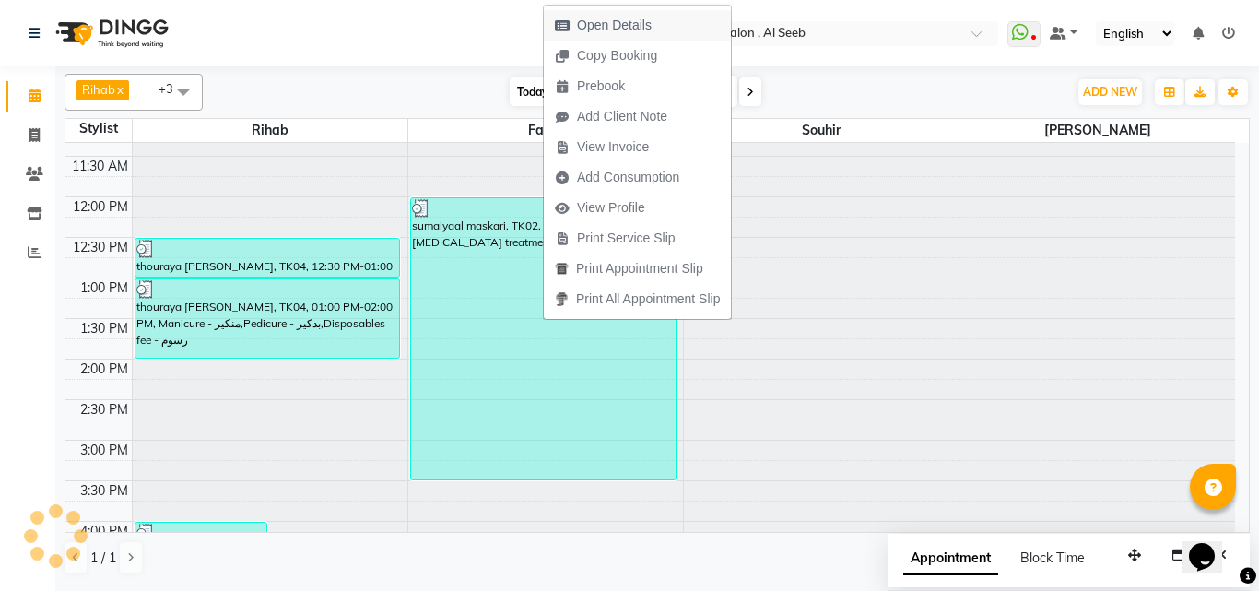
click at [637, 26] on span "Open Details" at bounding box center [614, 25] width 75 height 19
select select "3"
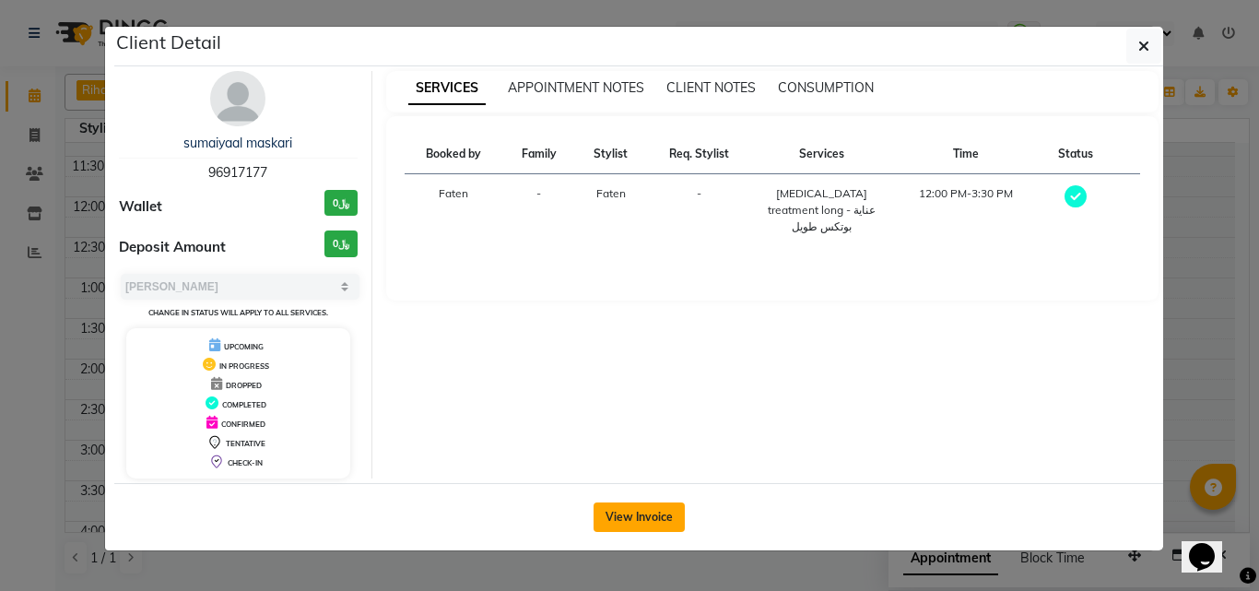
click at [646, 519] on button "View Invoice" at bounding box center [639, 516] width 91 height 29
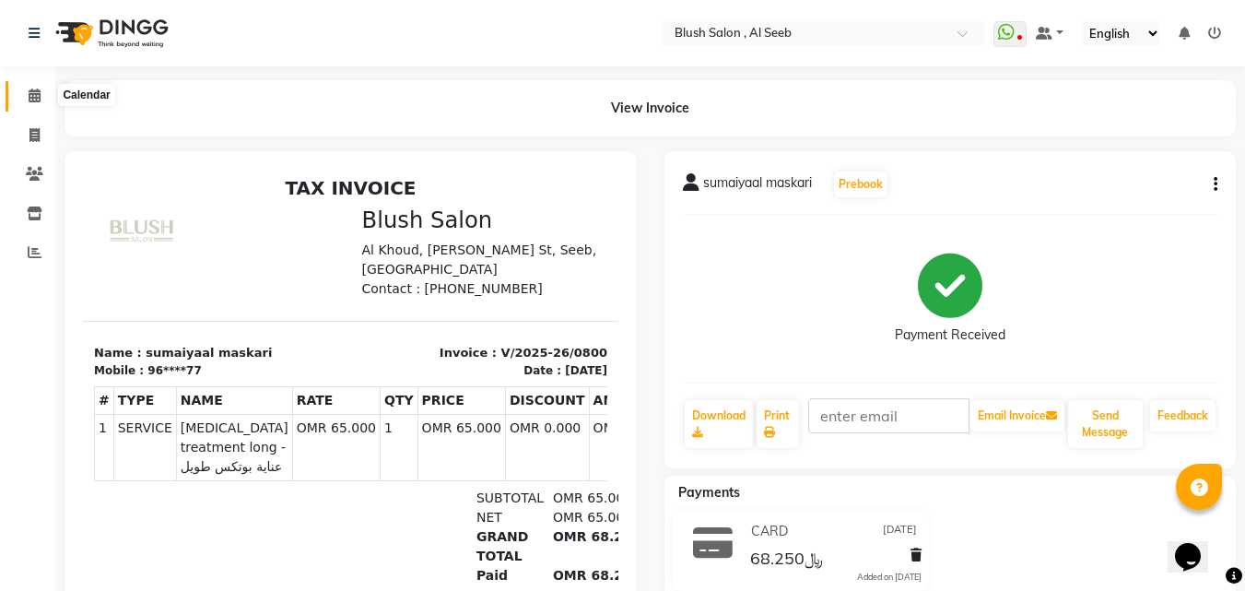
click at [30, 91] on icon at bounding box center [35, 95] width 12 height 14
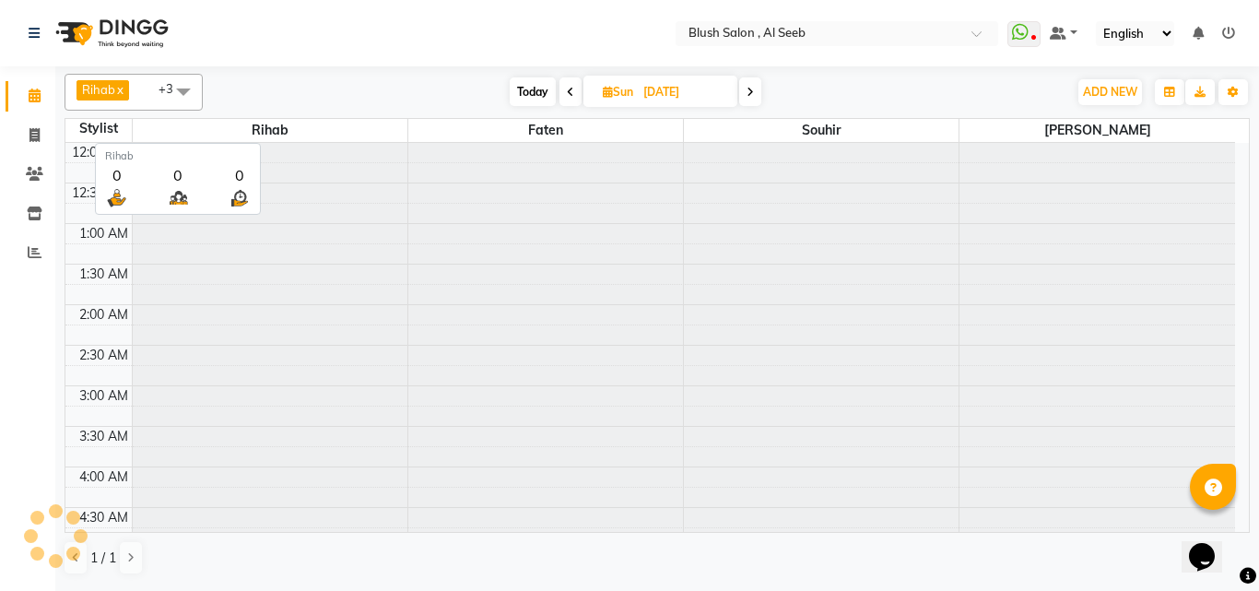
scroll to position [488, 0]
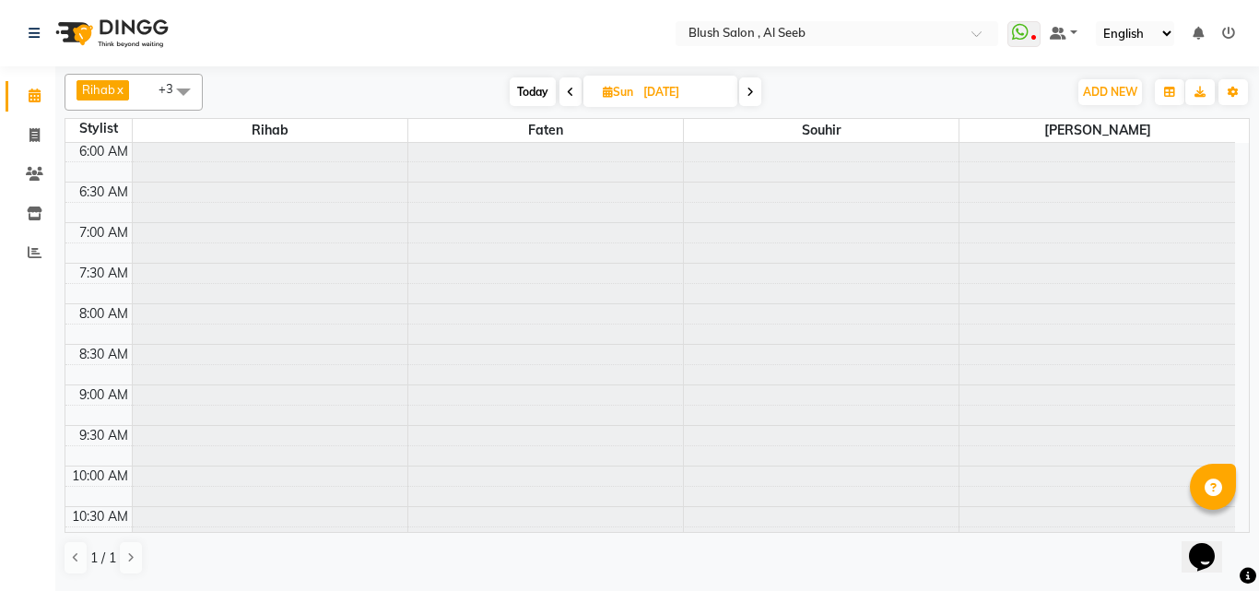
click at [523, 94] on span "Today" at bounding box center [533, 91] width 46 height 29
type input "[DATE]"
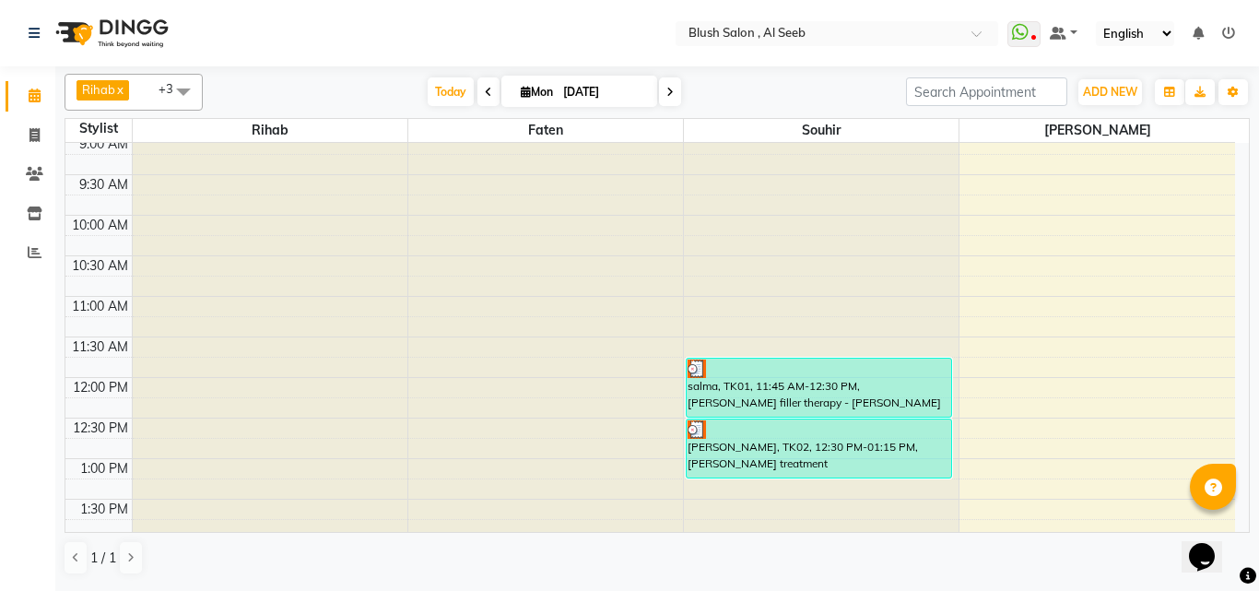
scroll to position [735, 0]
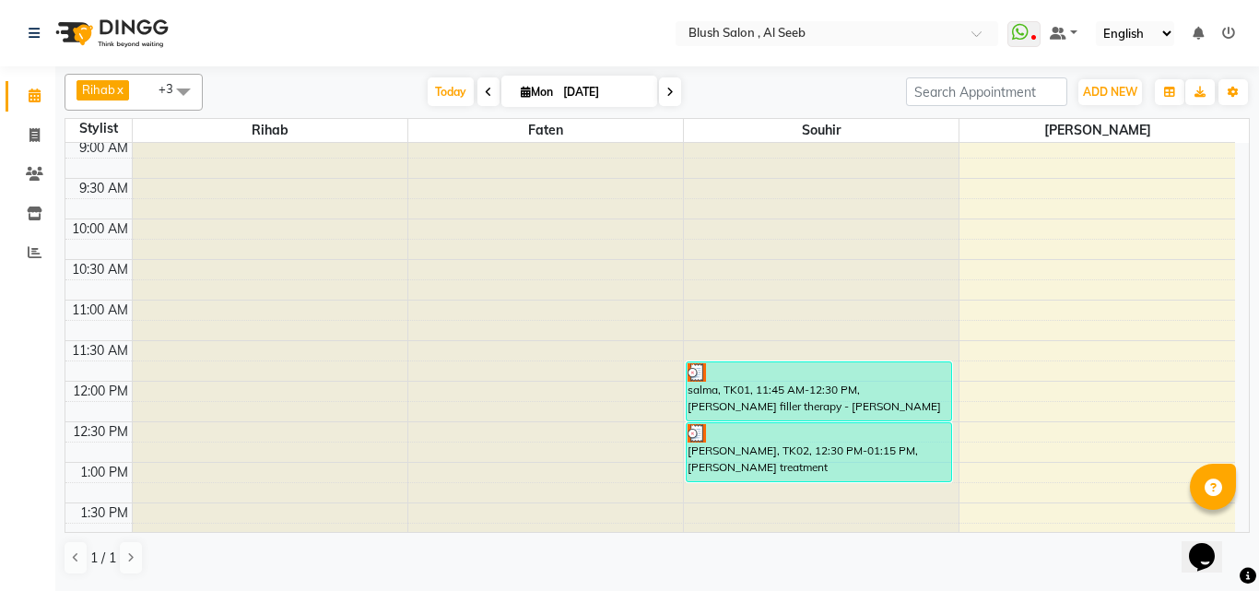
click at [848, 405] on div "salma, TK01, 11:45 AM-12:30 PM, [PERSON_NAME] filler therapy - [PERSON_NAME]" at bounding box center [819, 391] width 265 height 58
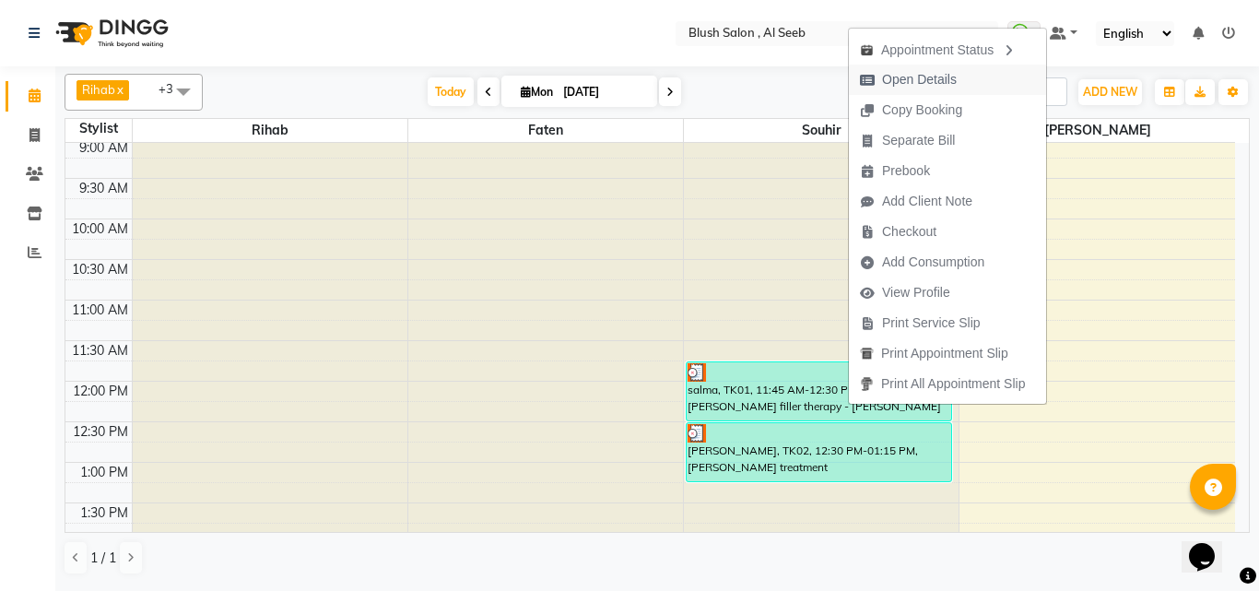
click at [919, 77] on span "Open Details" at bounding box center [919, 79] width 75 height 19
select select "3"
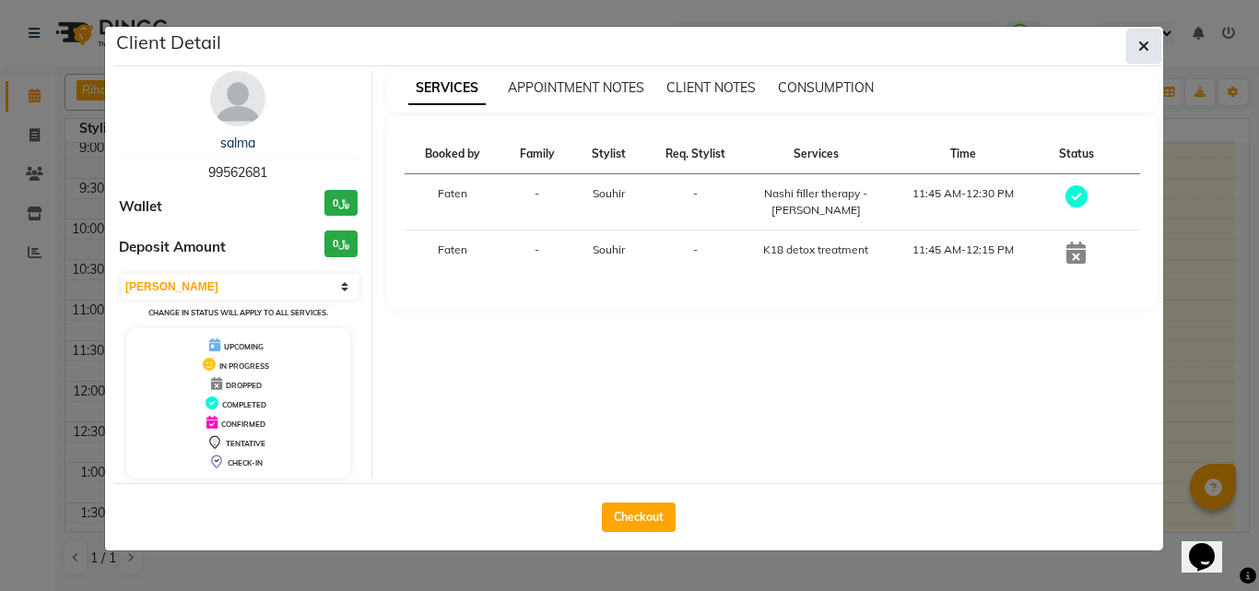
click at [1150, 51] on button "button" at bounding box center [1144, 46] width 35 height 35
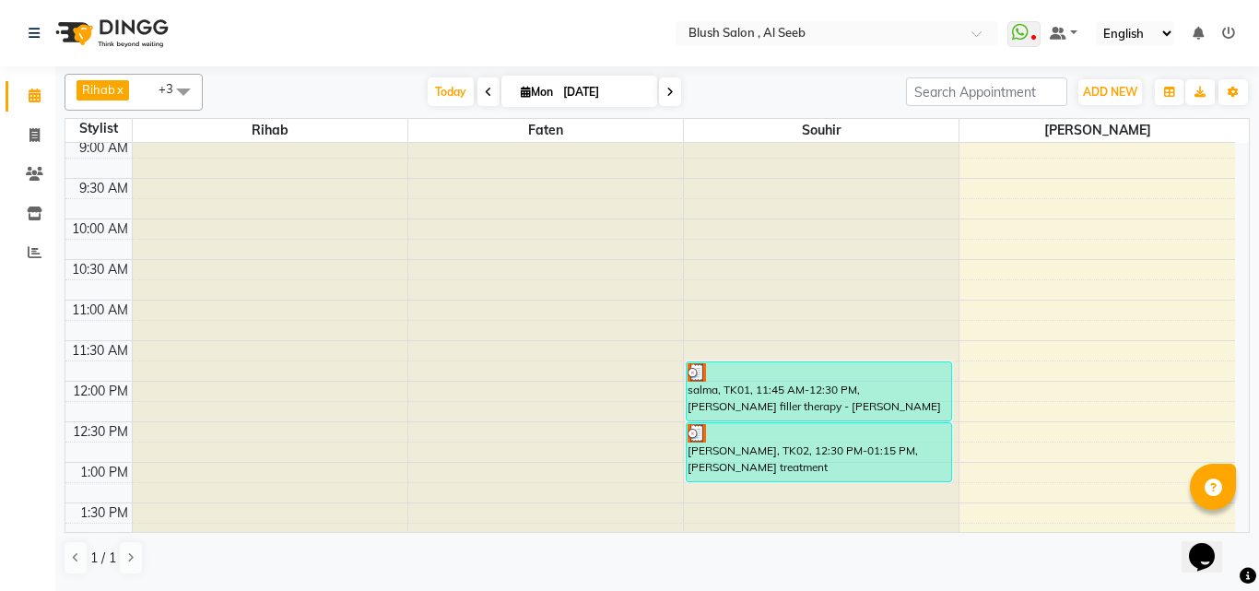
click at [830, 456] on div "[PERSON_NAME], TK02, 12:30 PM-01:15 PM, [PERSON_NAME] treatment" at bounding box center [819, 452] width 265 height 58
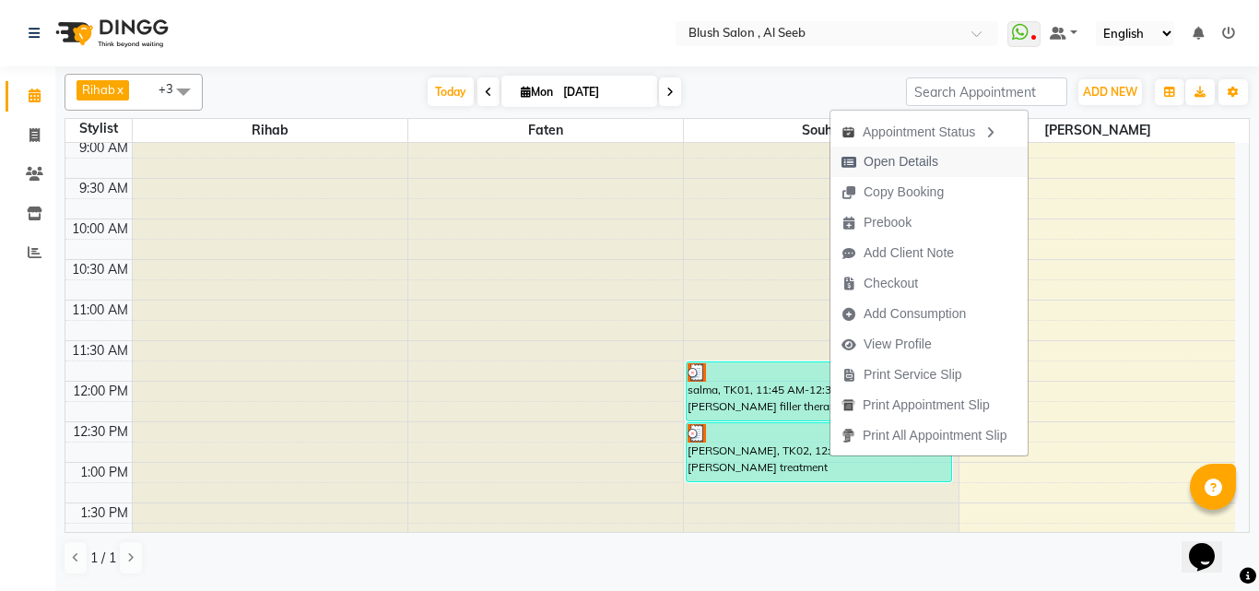
click at [921, 157] on span "Open Details" at bounding box center [901, 161] width 75 height 19
select select "3"
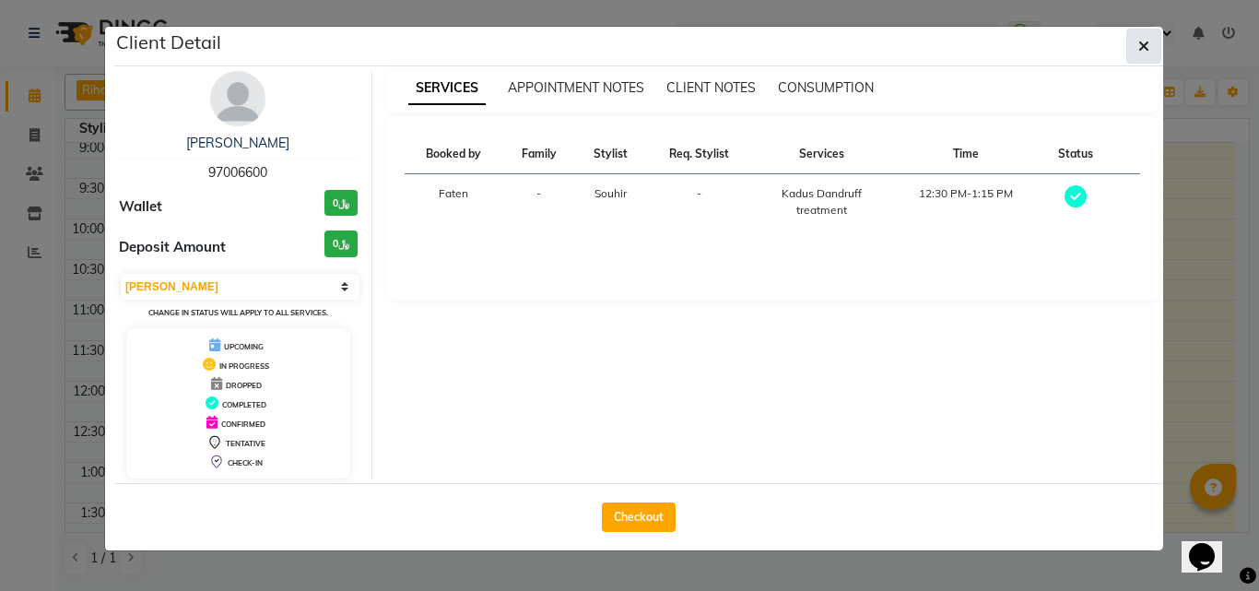
click at [1146, 47] on icon "button" at bounding box center [1144, 46] width 11 height 15
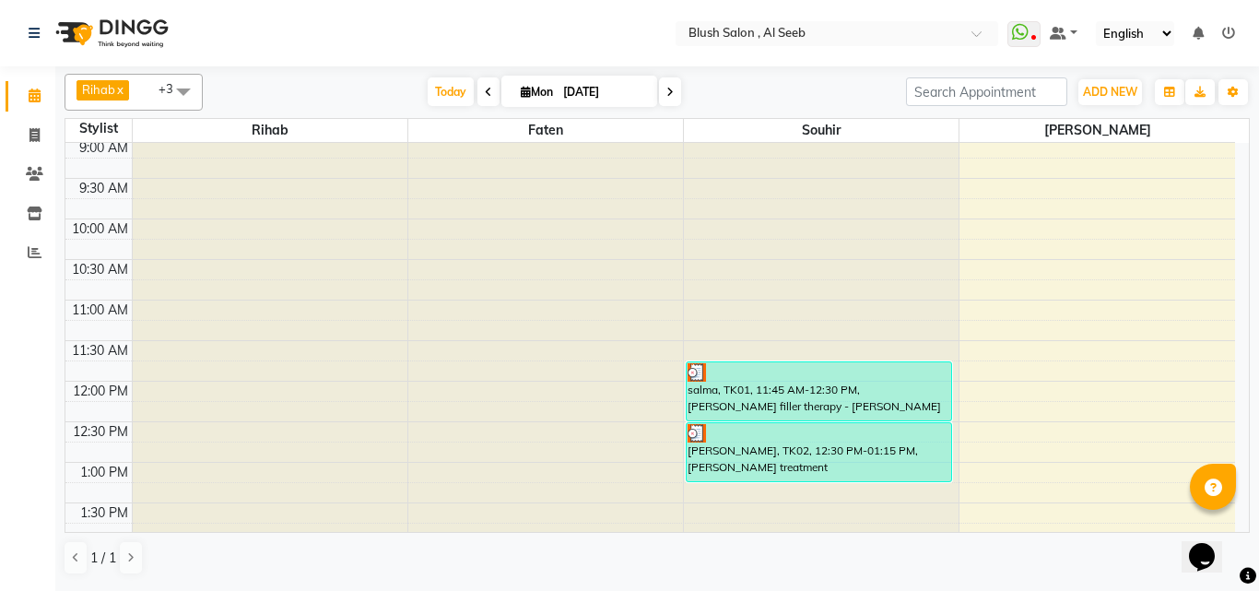
click at [547, 89] on span "Mon" at bounding box center [536, 92] width 41 height 14
select select "9"
select select "2025"
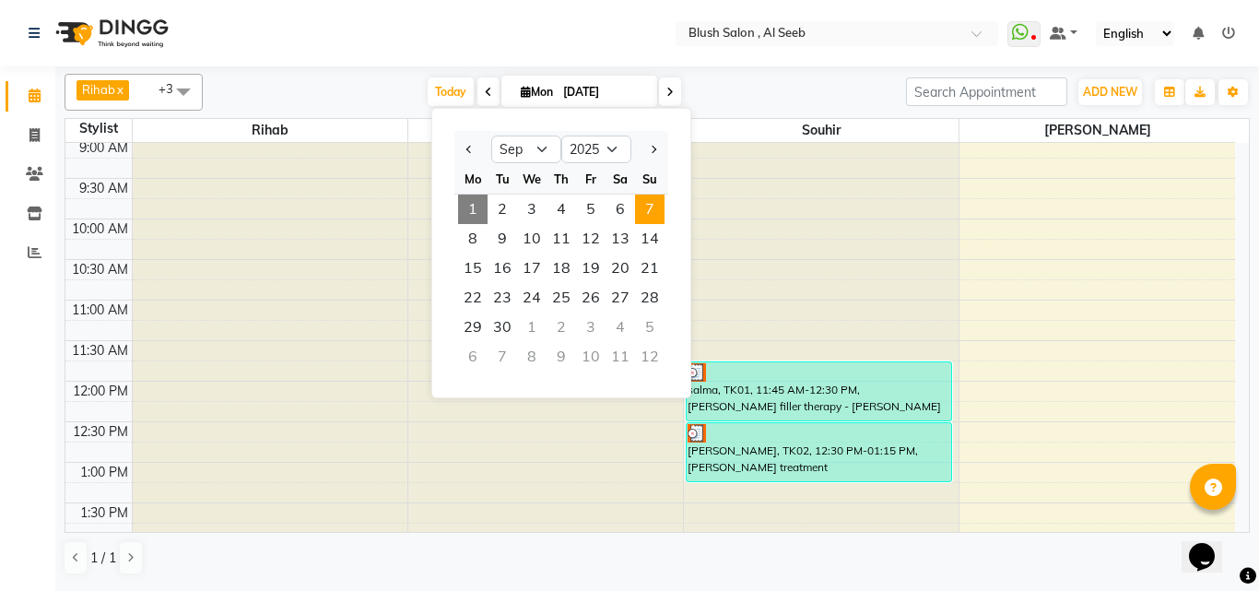
click at [660, 214] on span "7" at bounding box center [649, 209] width 29 height 29
type input "[DATE]"
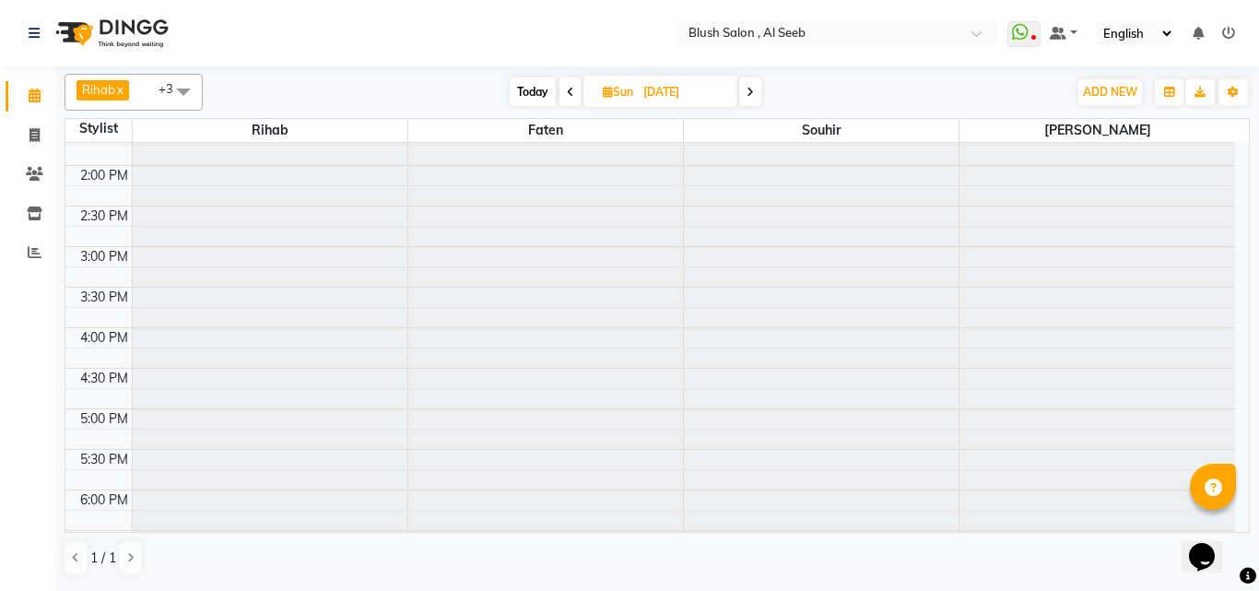
scroll to position [1103, 0]
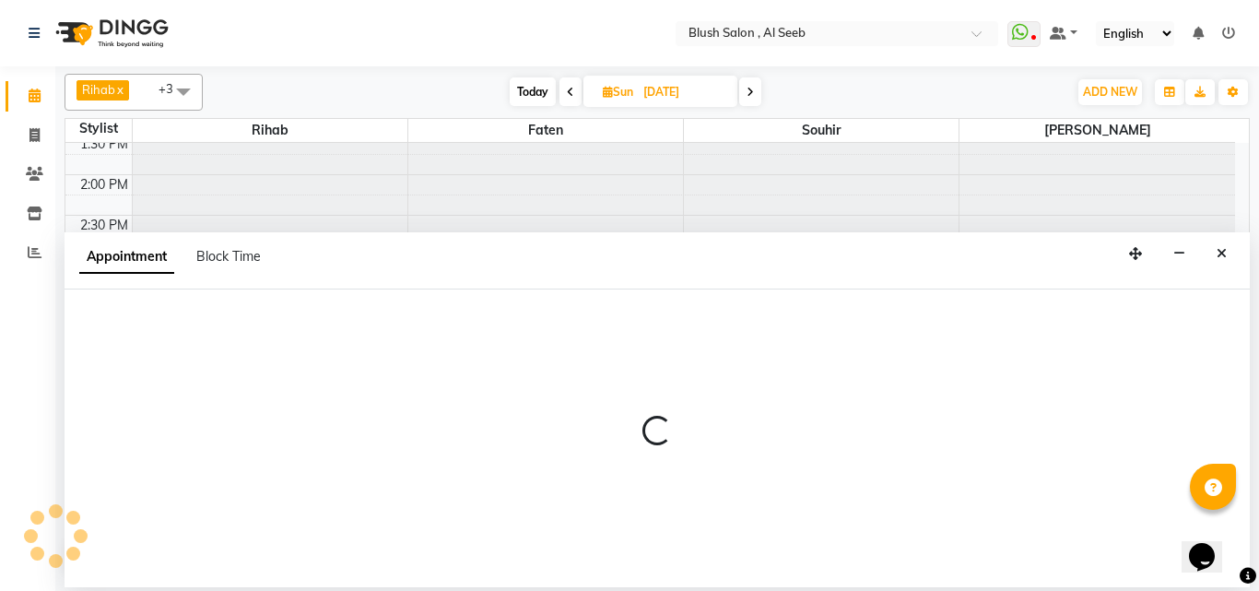
select select "38038"
select select "tentative"
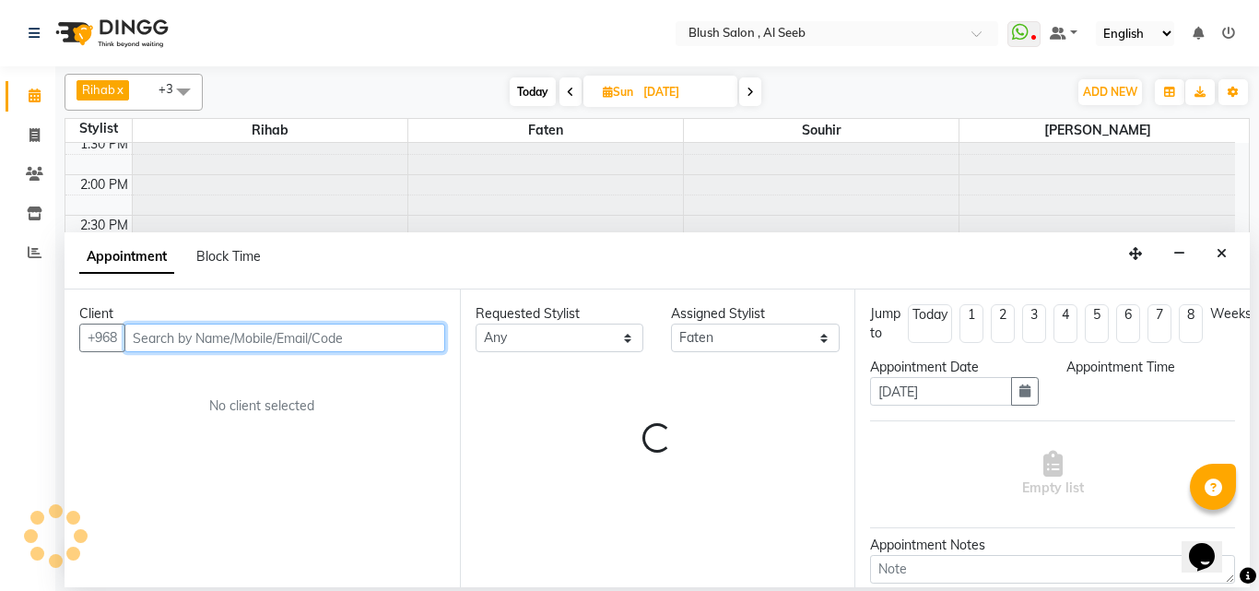
select select "990"
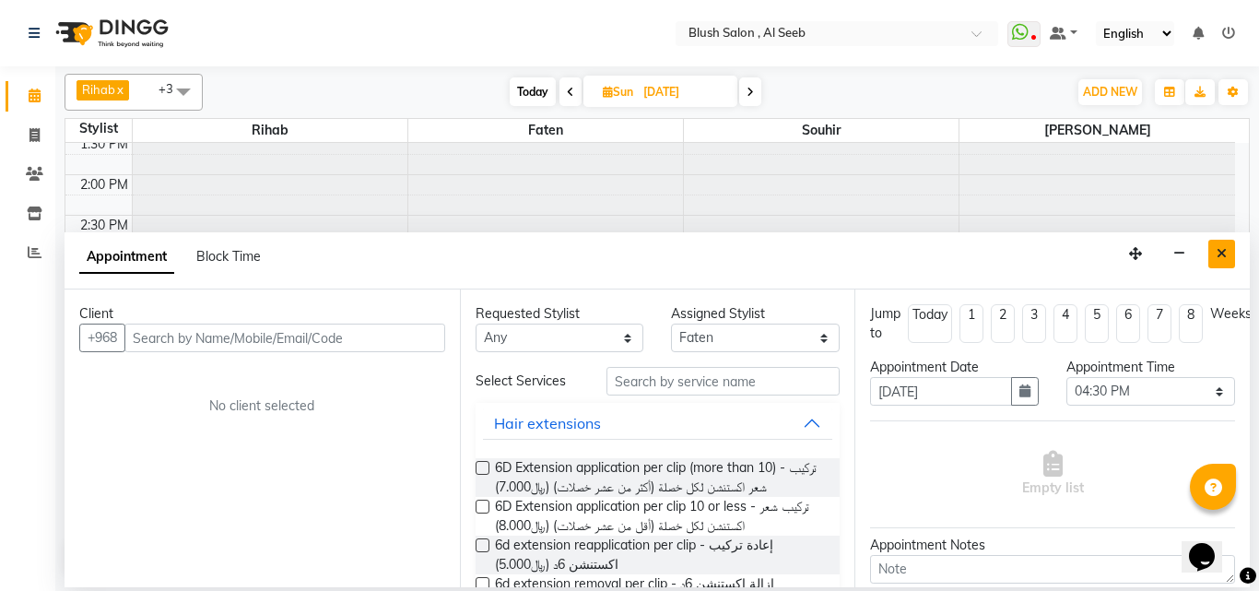
click at [1221, 256] on icon "Close" at bounding box center [1222, 253] width 10 height 13
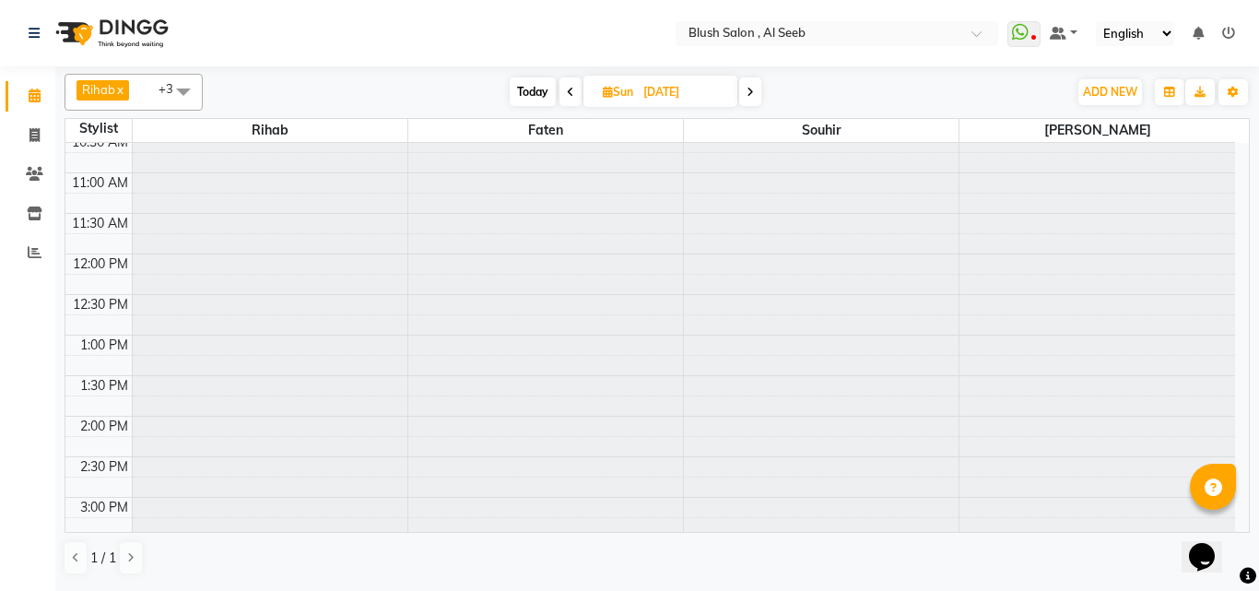
scroll to position [827, 0]
